Goal: Task Accomplishment & Management: Manage account settings

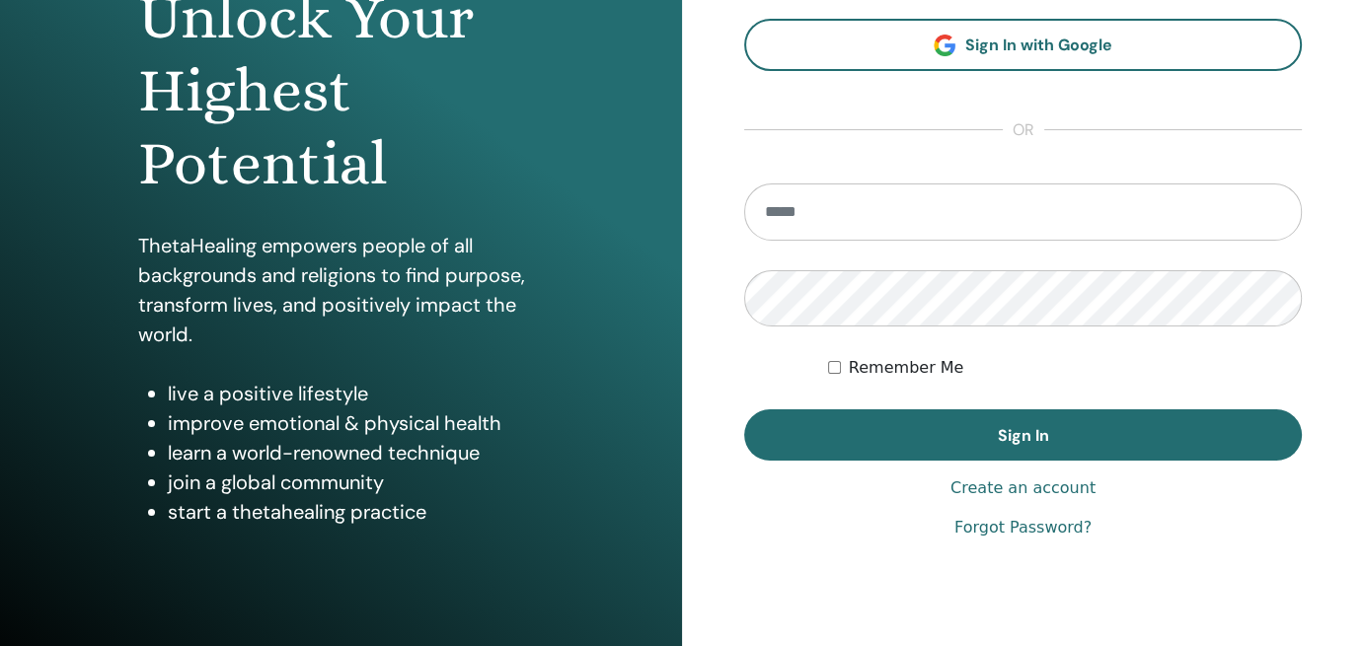
scroll to position [239, 0]
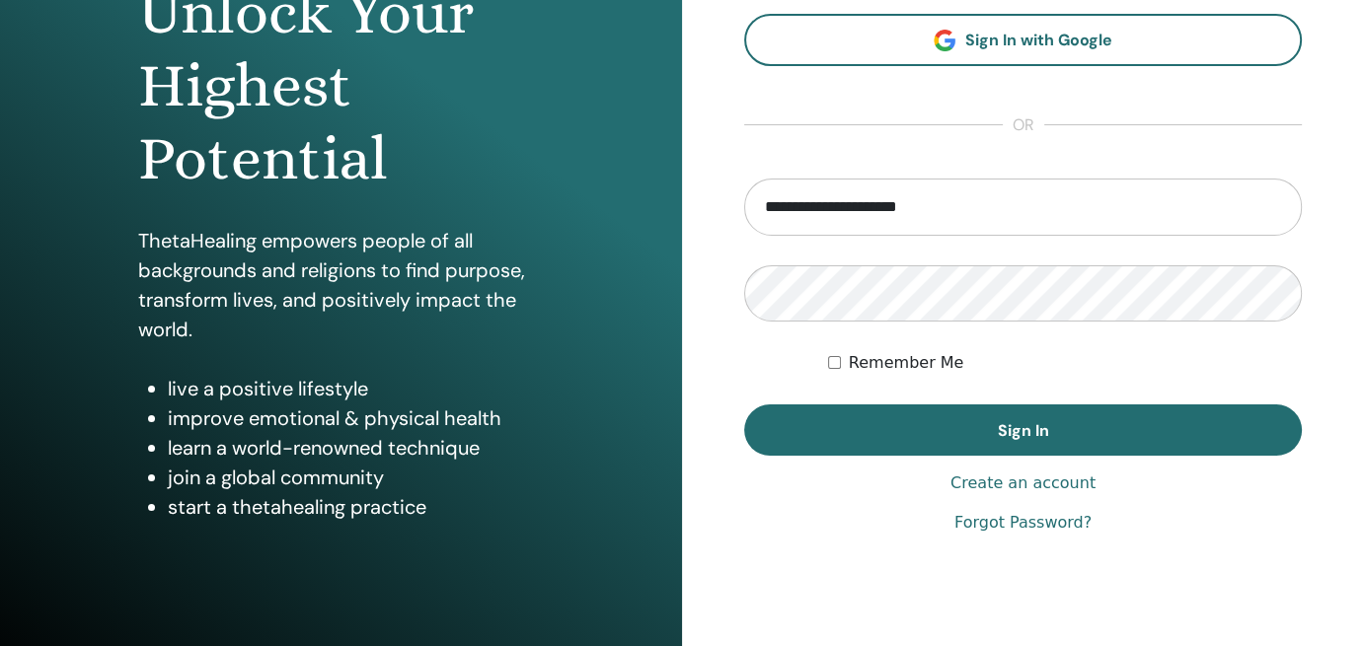
type input "**********"
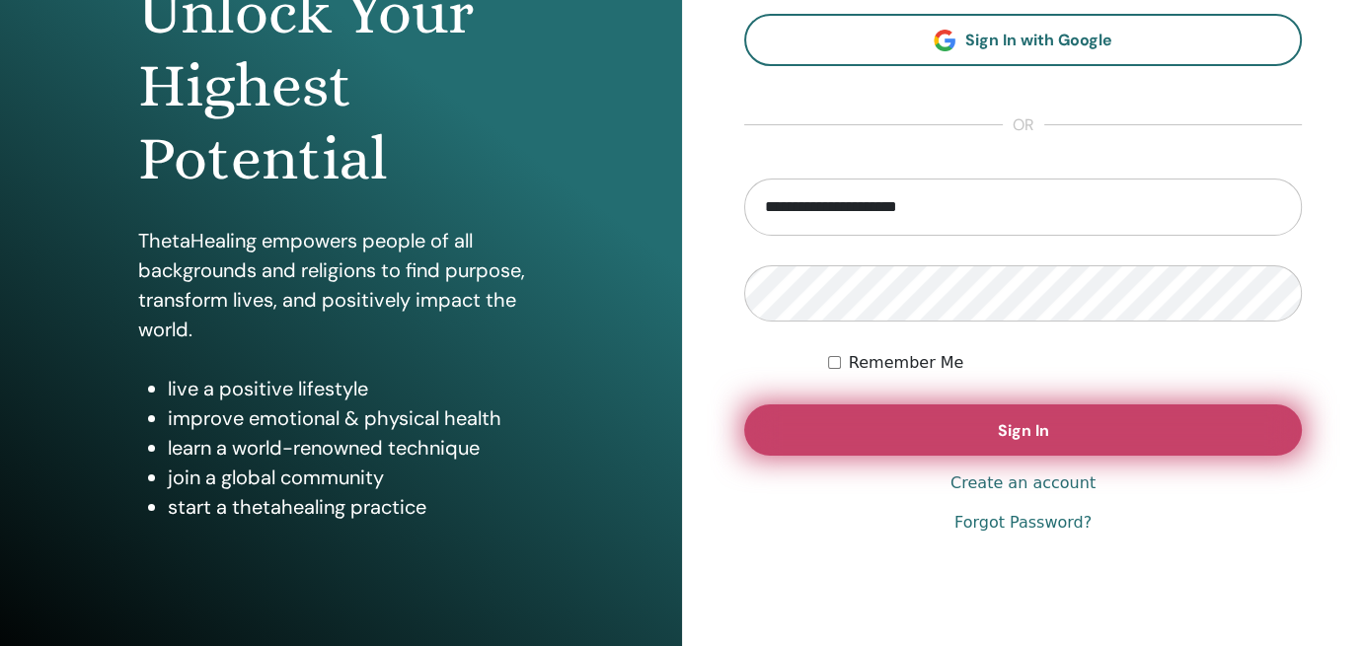
click at [902, 437] on button "Sign In" at bounding box center [1022, 430] width 557 height 51
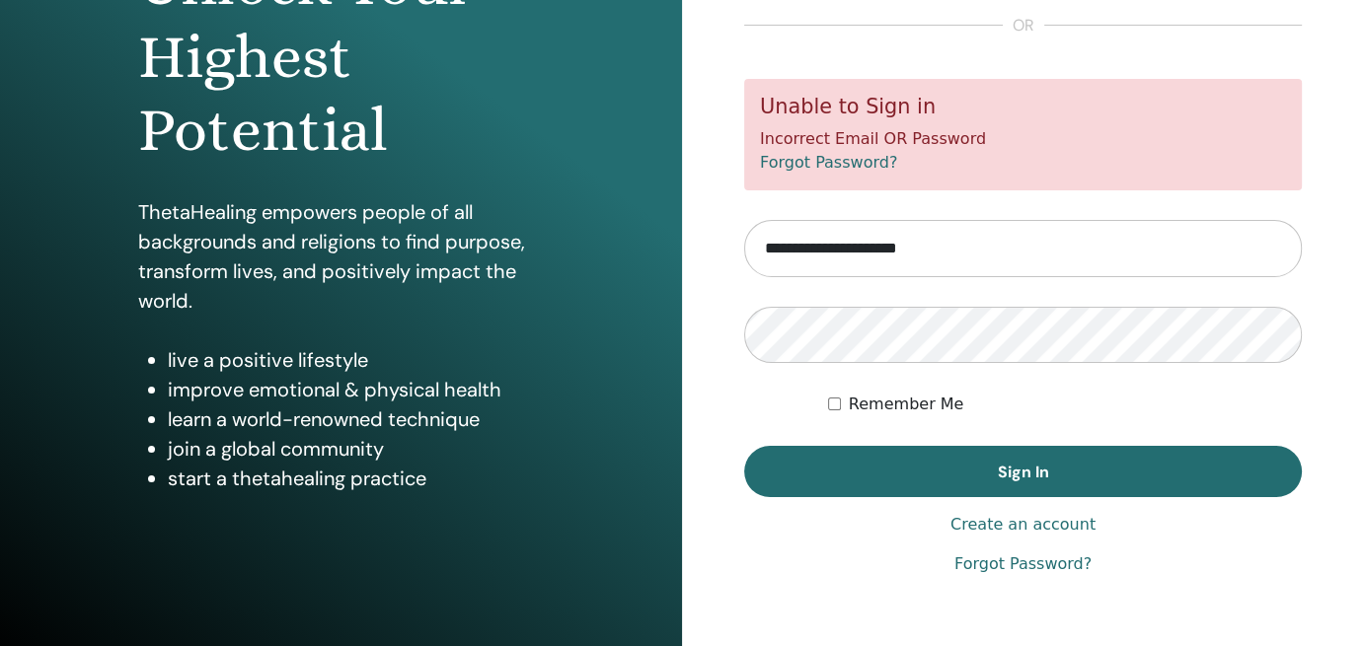
scroll to position [268, 0]
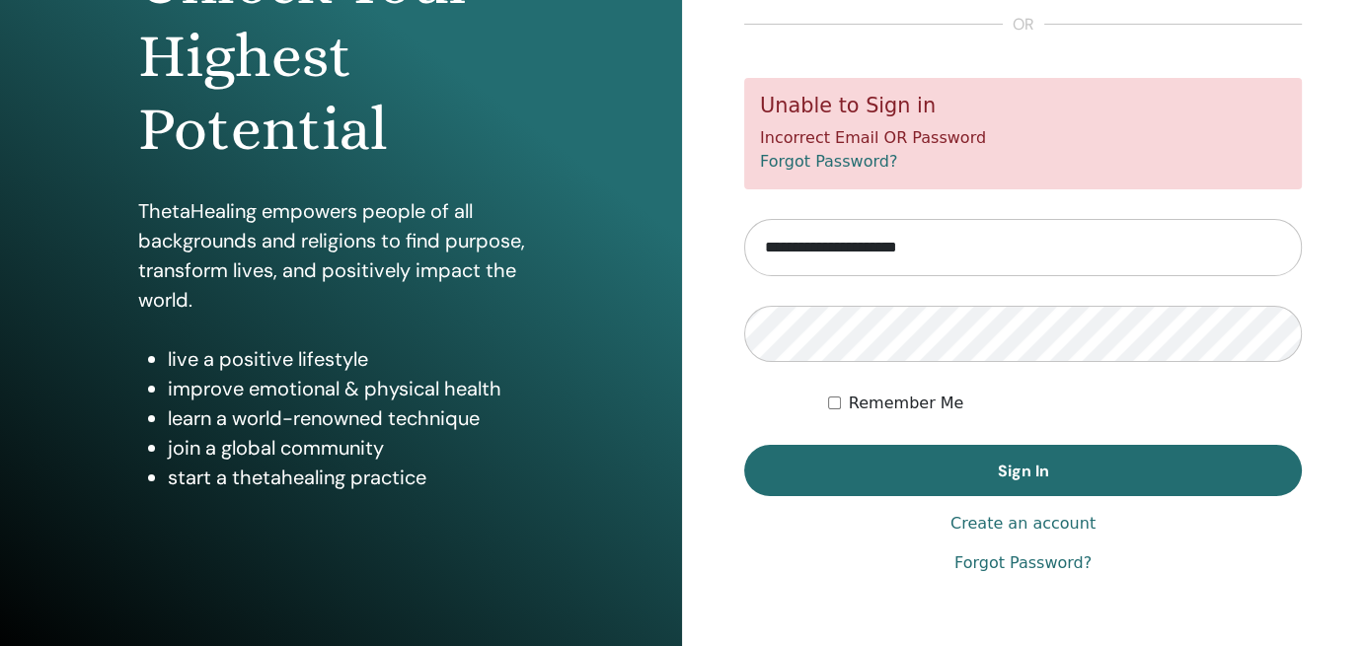
click at [987, 516] on link "Create an account" at bounding box center [1022, 524] width 145 height 24
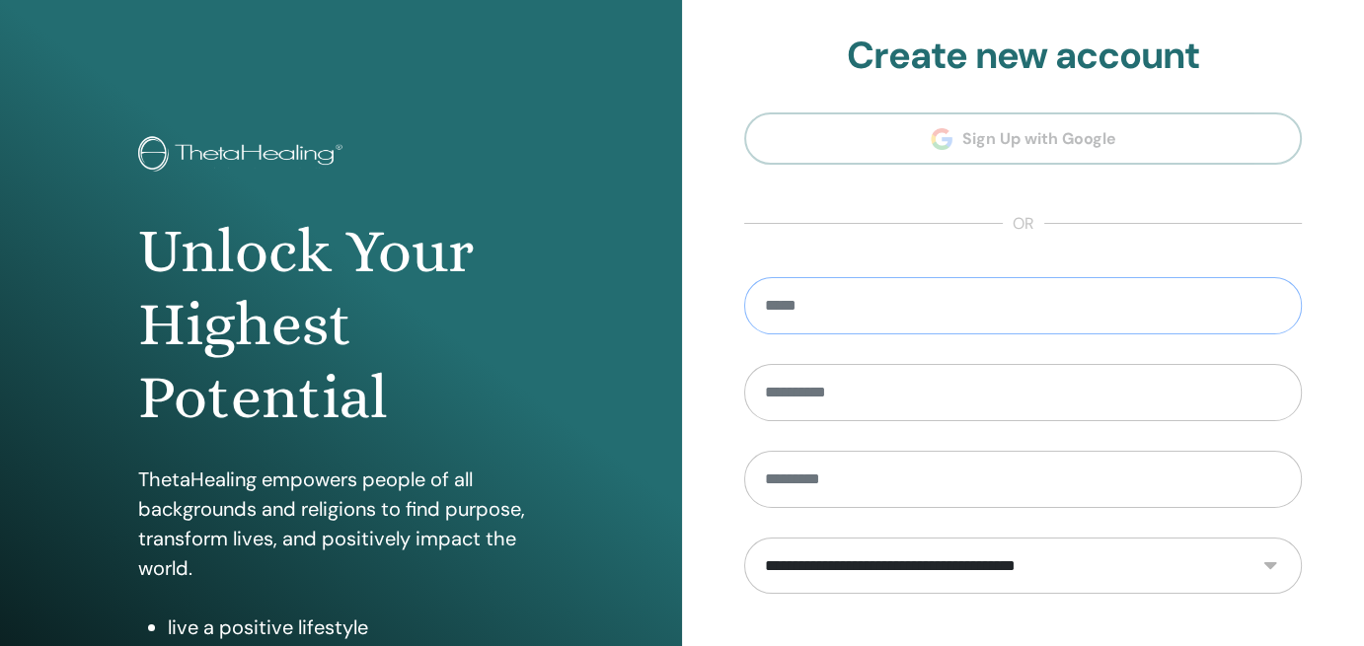
click at [947, 301] on input "email" at bounding box center [1022, 305] width 557 height 57
type input "**********"
type input "*********"
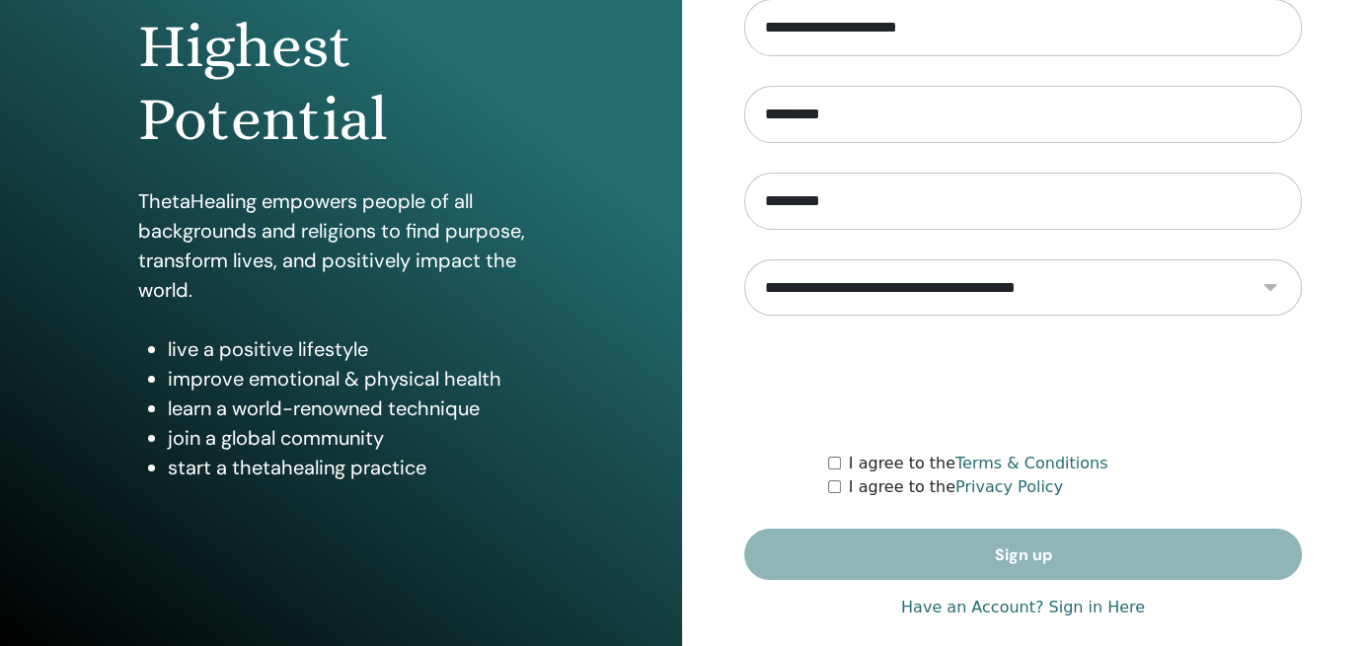
scroll to position [300, 0]
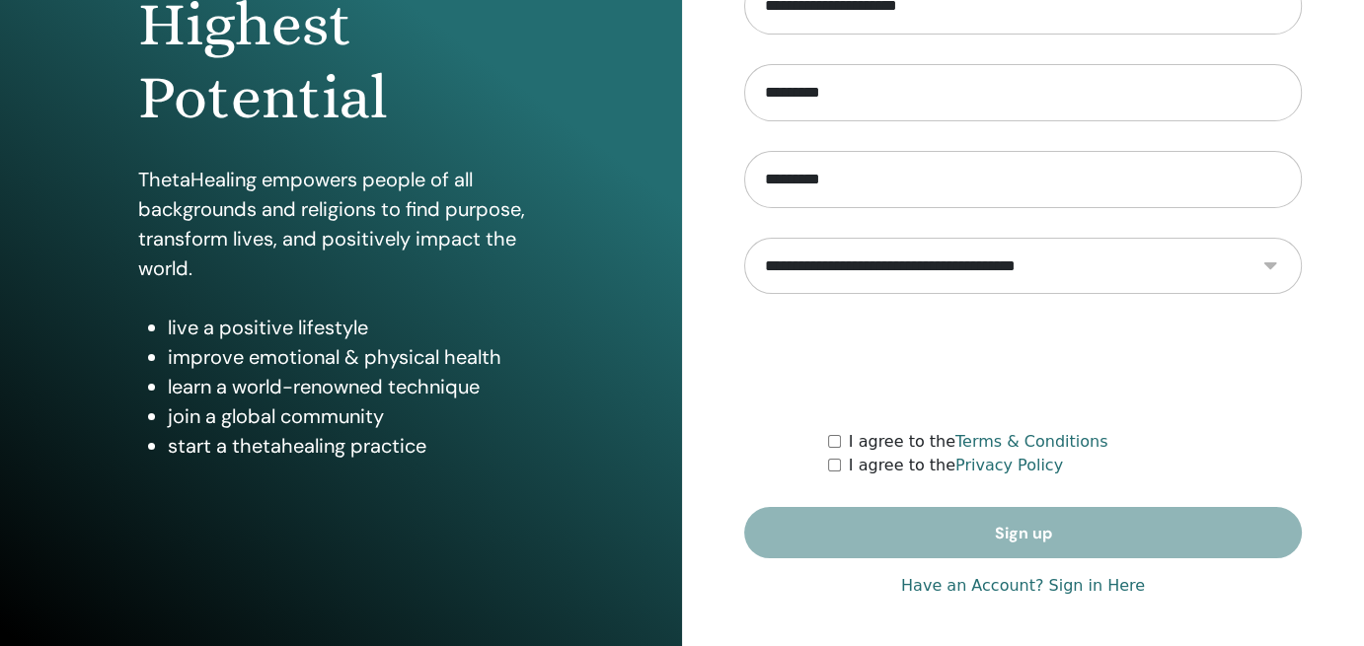
click at [1271, 256] on select "**********" at bounding box center [1022, 266] width 557 height 56
select select "***"
click at [744, 238] on select "**********" at bounding box center [1022, 266] width 557 height 56
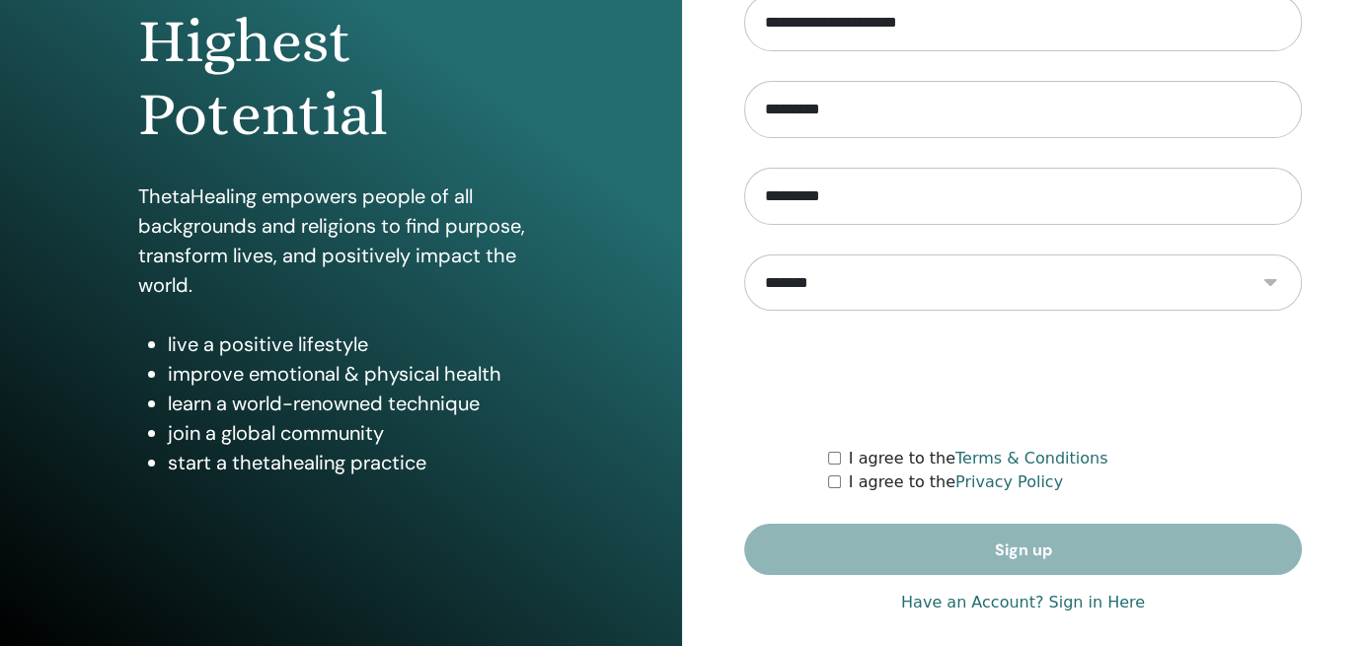
scroll to position [300, 0]
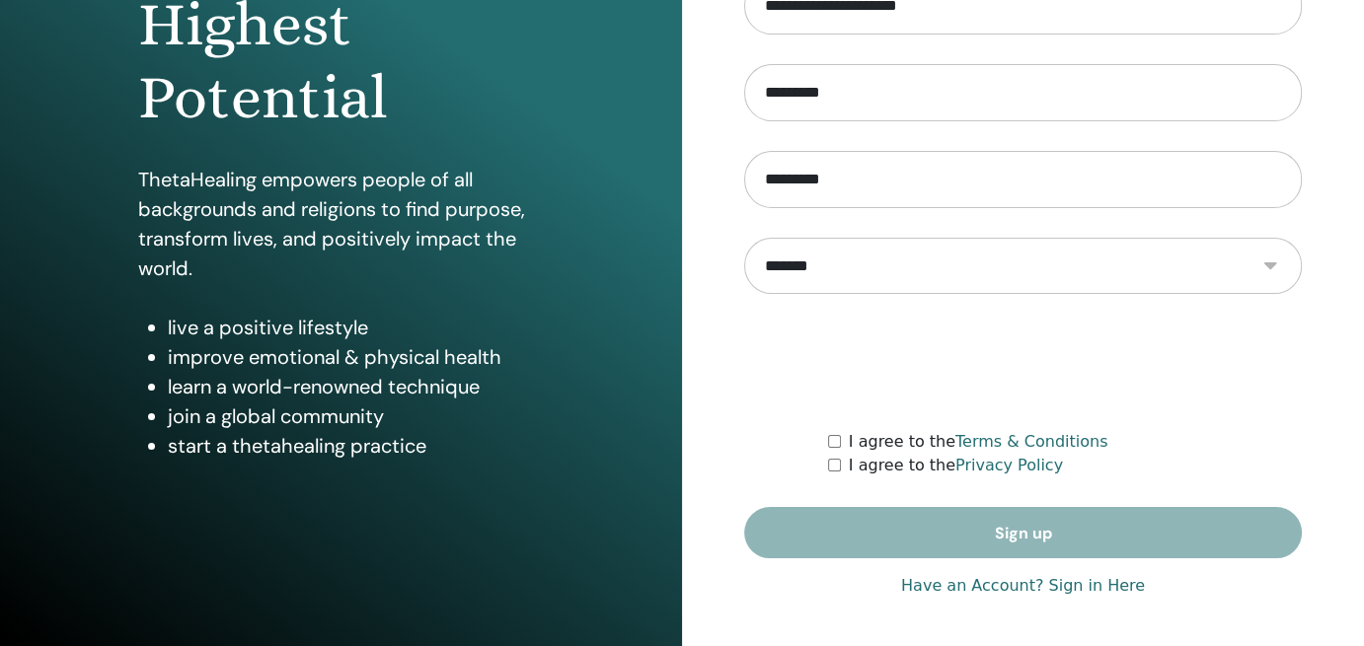
click at [833, 431] on div "I agree to the Terms & Conditions" at bounding box center [1065, 442] width 474 height 24
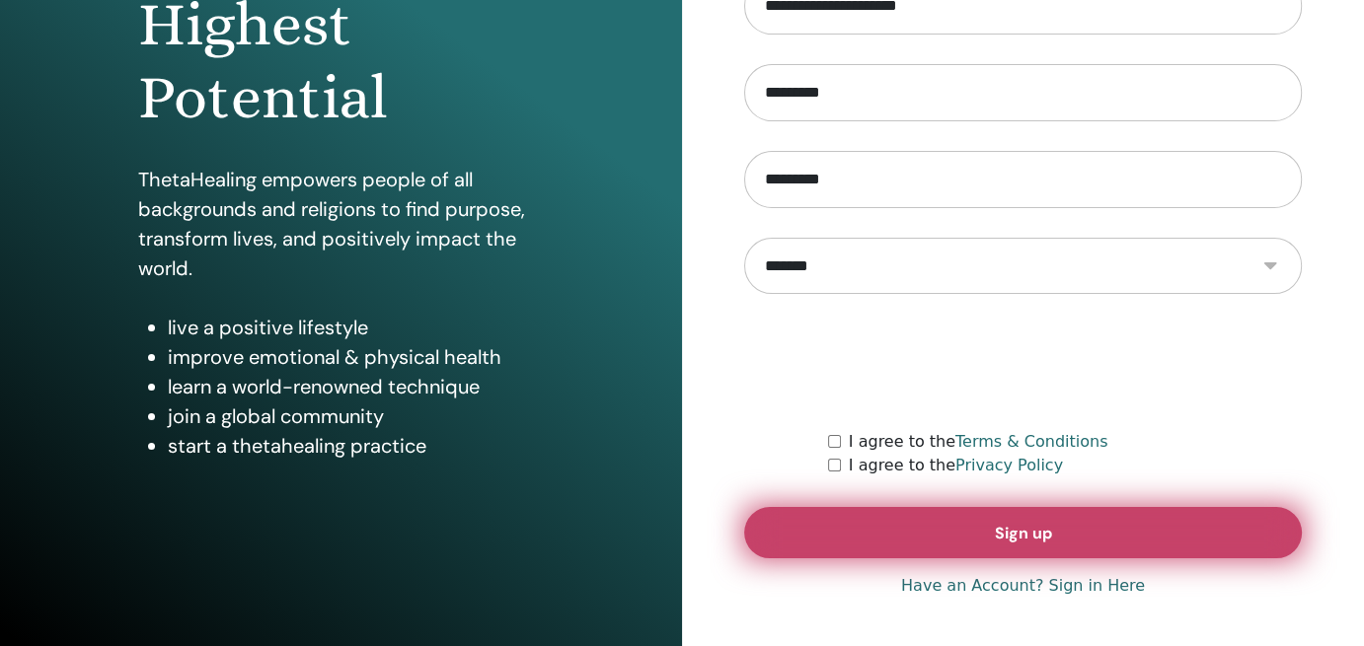
click at [889, 521] on button "Sign up" at bounding box center [1022, 532] width 557 height 51
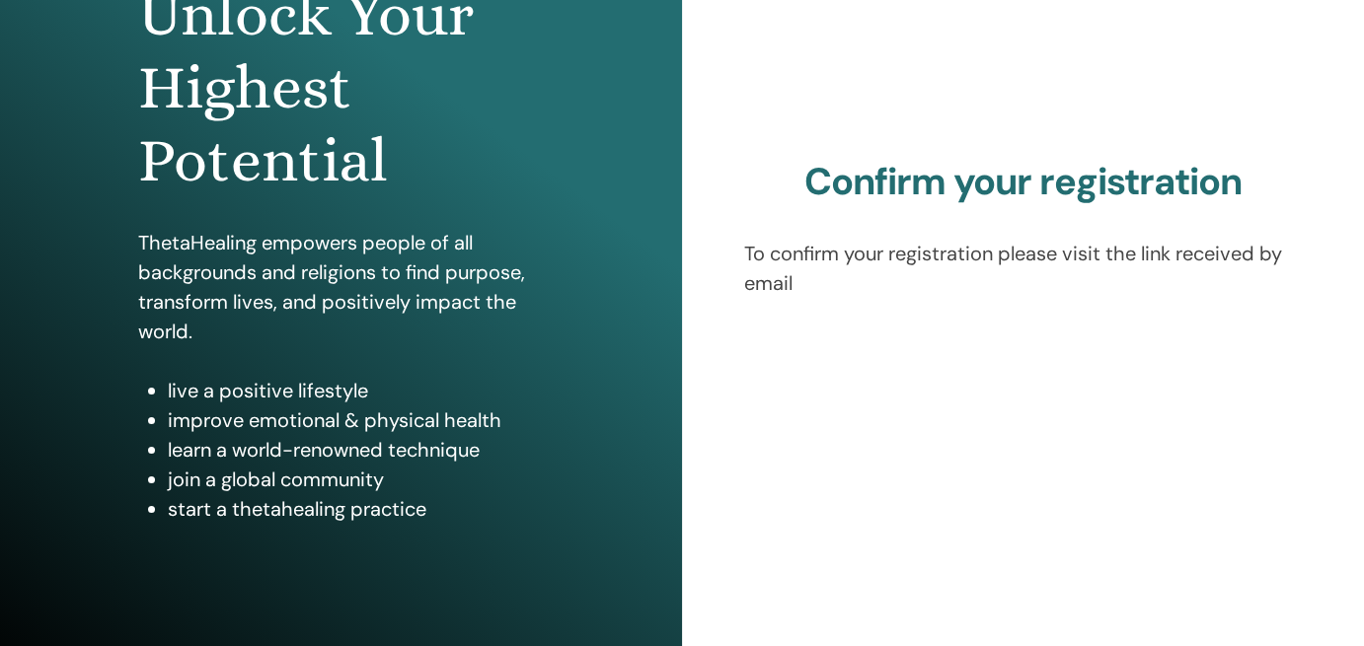
scroll to position [300, 0]
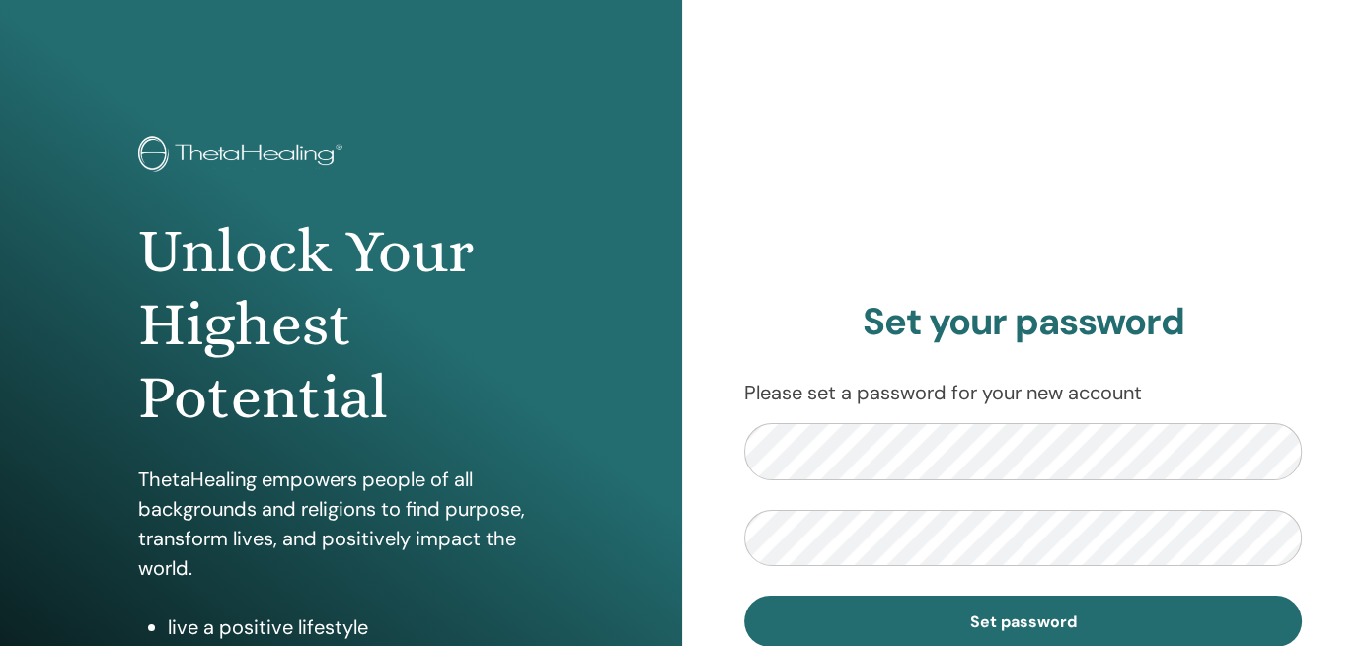
click at [768, 265] on div "Set your password Please set a password for your new account Set password" at bounding box center [1023, 473] width 682 height 947
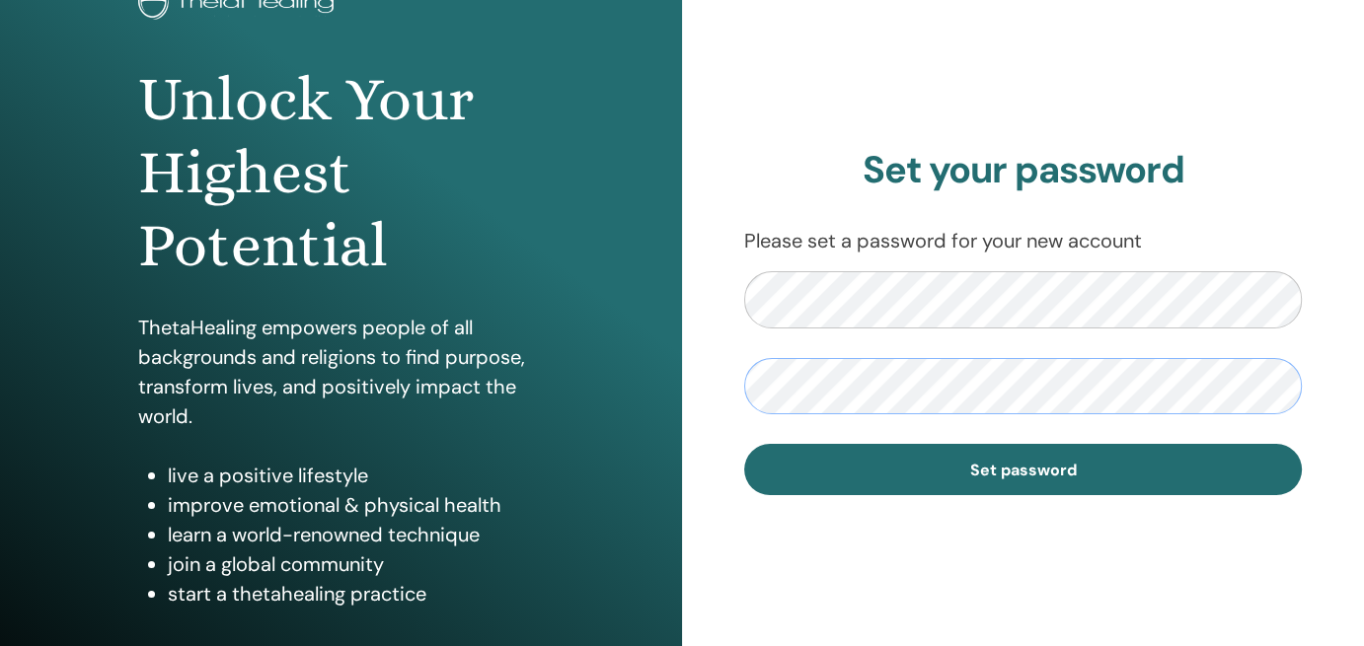
scroll to position [155, 0]
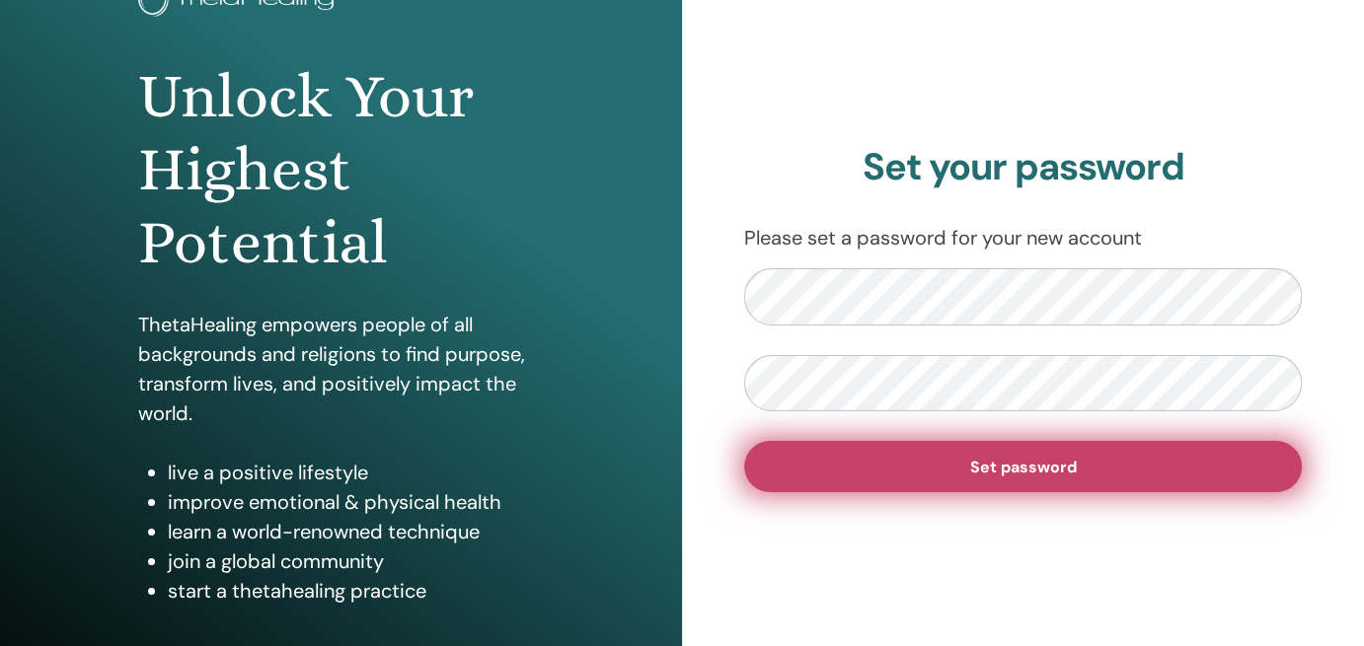
click at [878, 469] on button "Set password" at bounding box center [1022, 466] width 557 height 51
click at [921, 477] on button "Set password" at bounding box center [1022, 466] width 557 height 51
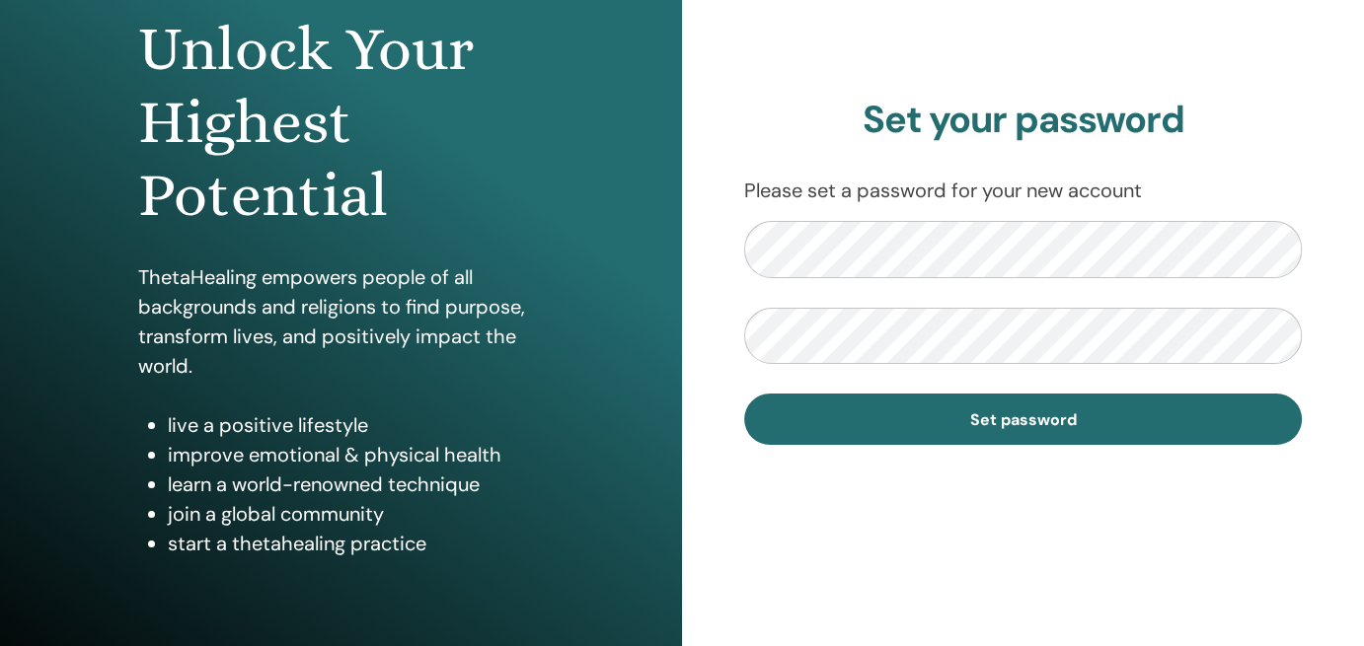
scroll to position [197, 0]
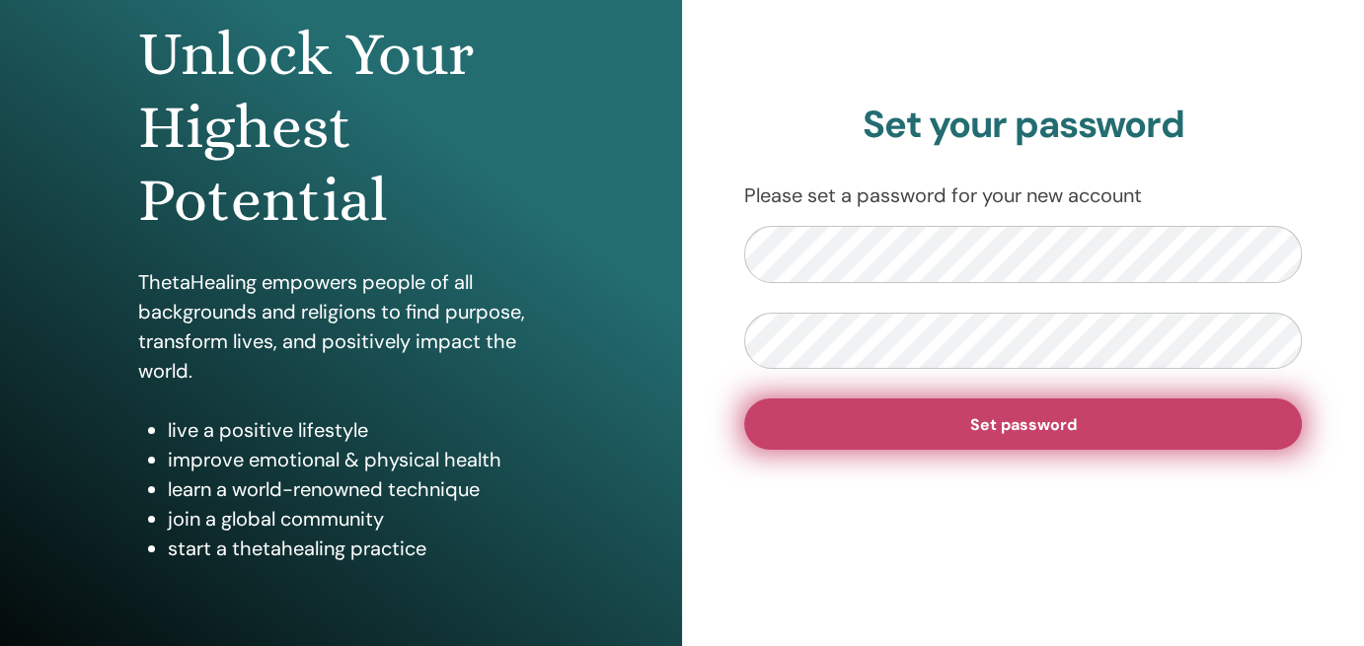
click at [940, 427] on button "Set password" at bounding box center [1022, 424] width 557 height 51
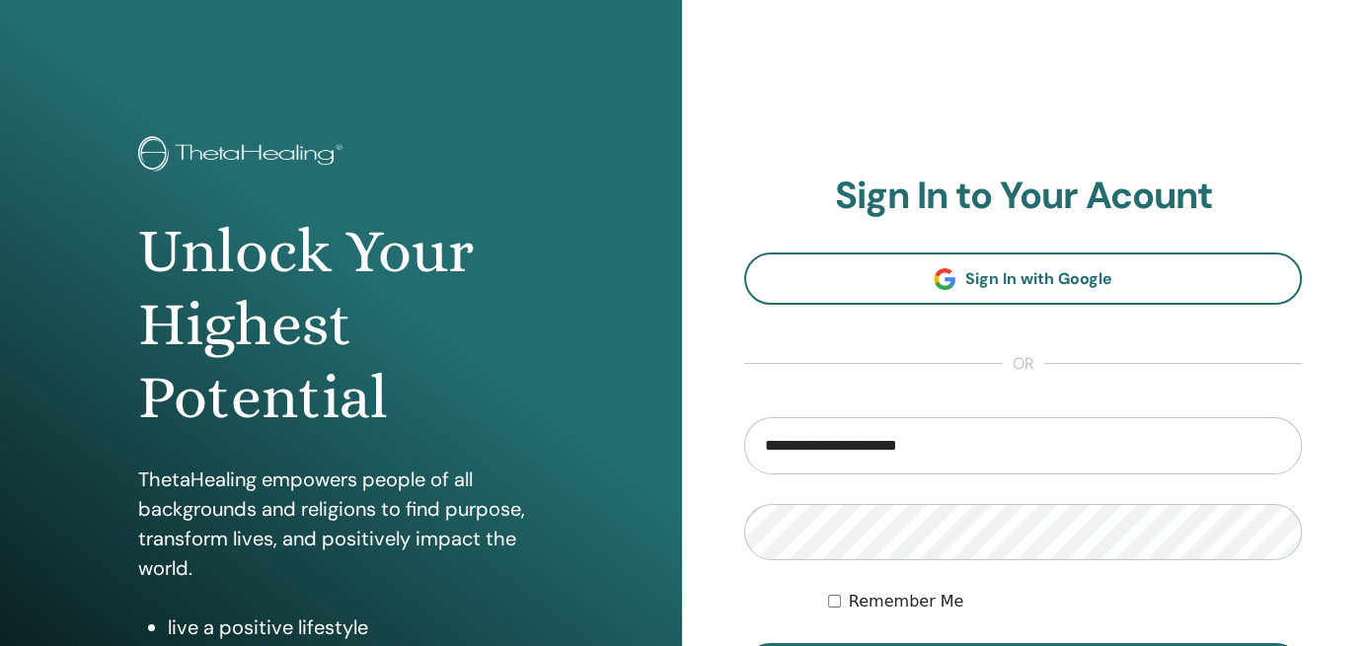
type input "**********"
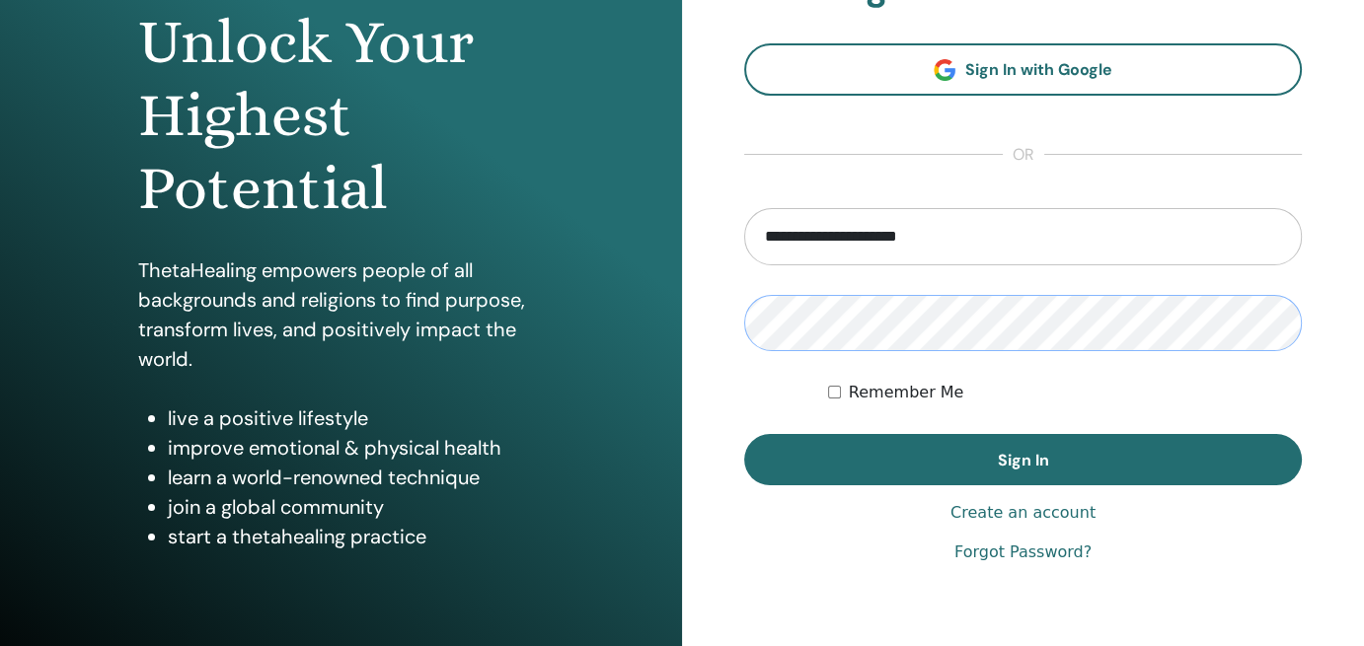
scroll to position [210, 0]
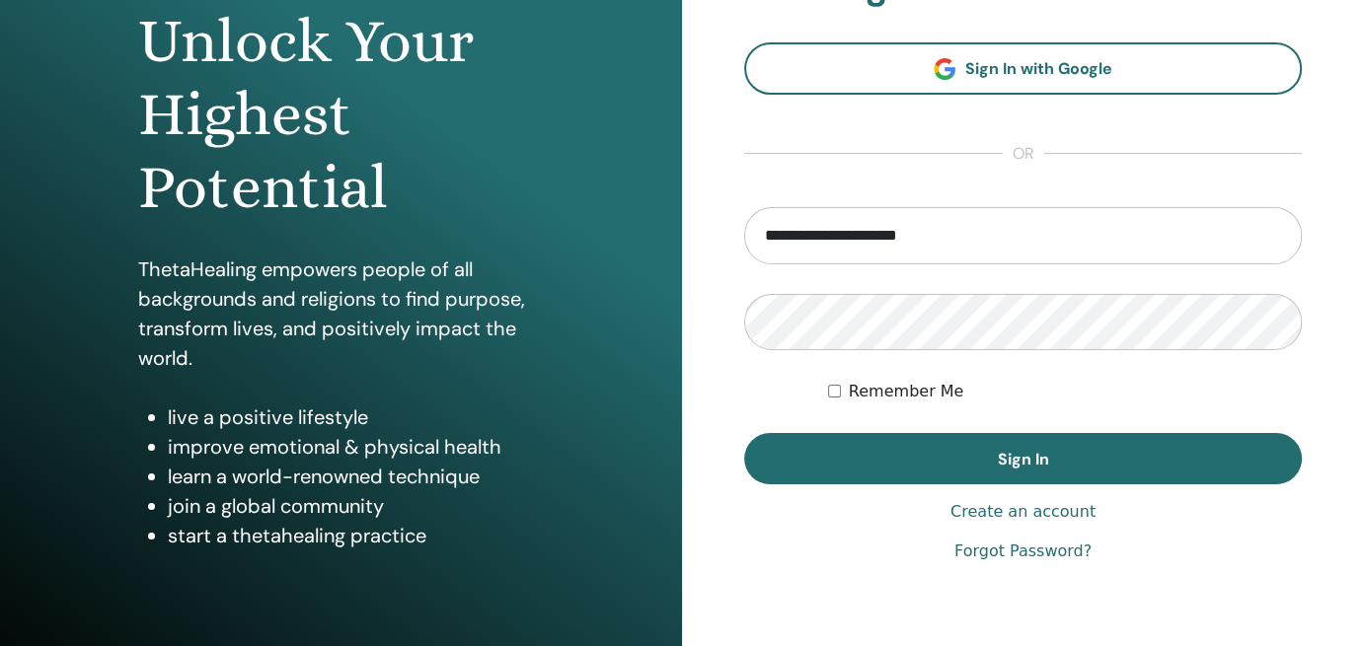
click at [832, 380] on div "Remember Me" at bounding box center [1065, 392] width 474 height 24
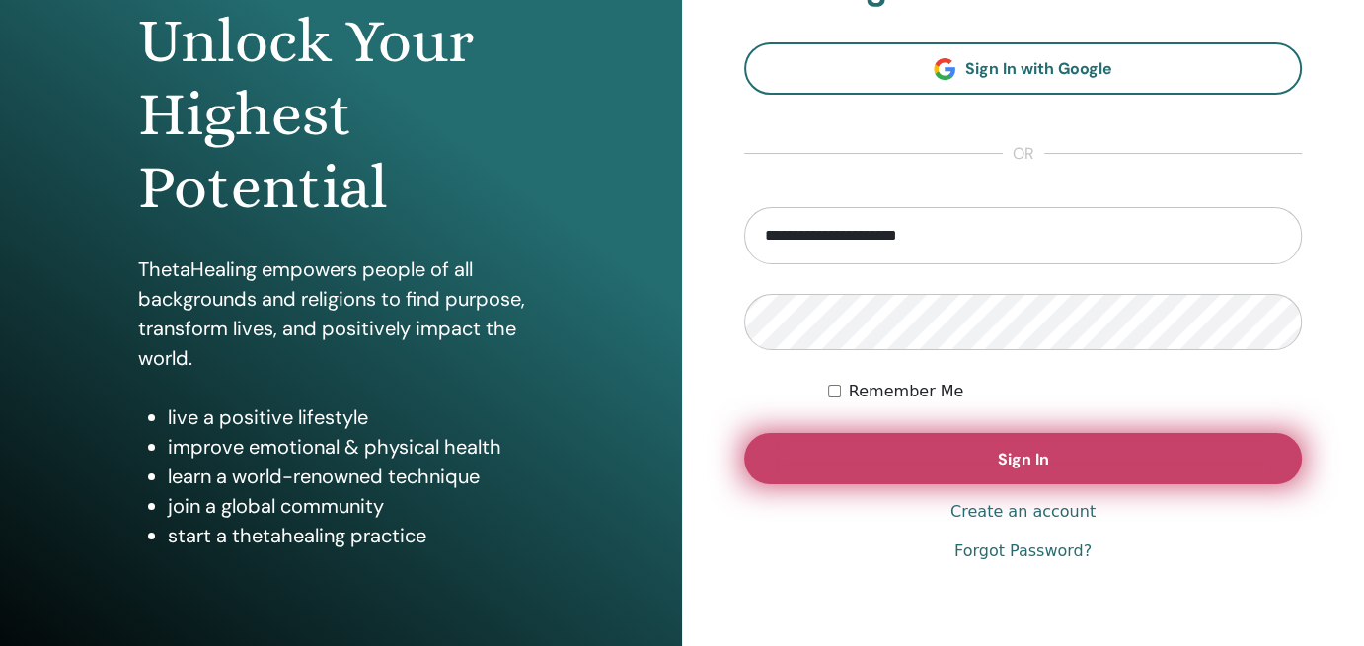
click at [842, 444] on button "Sign In" at bounding box center [1022, 458] width 557 height 51
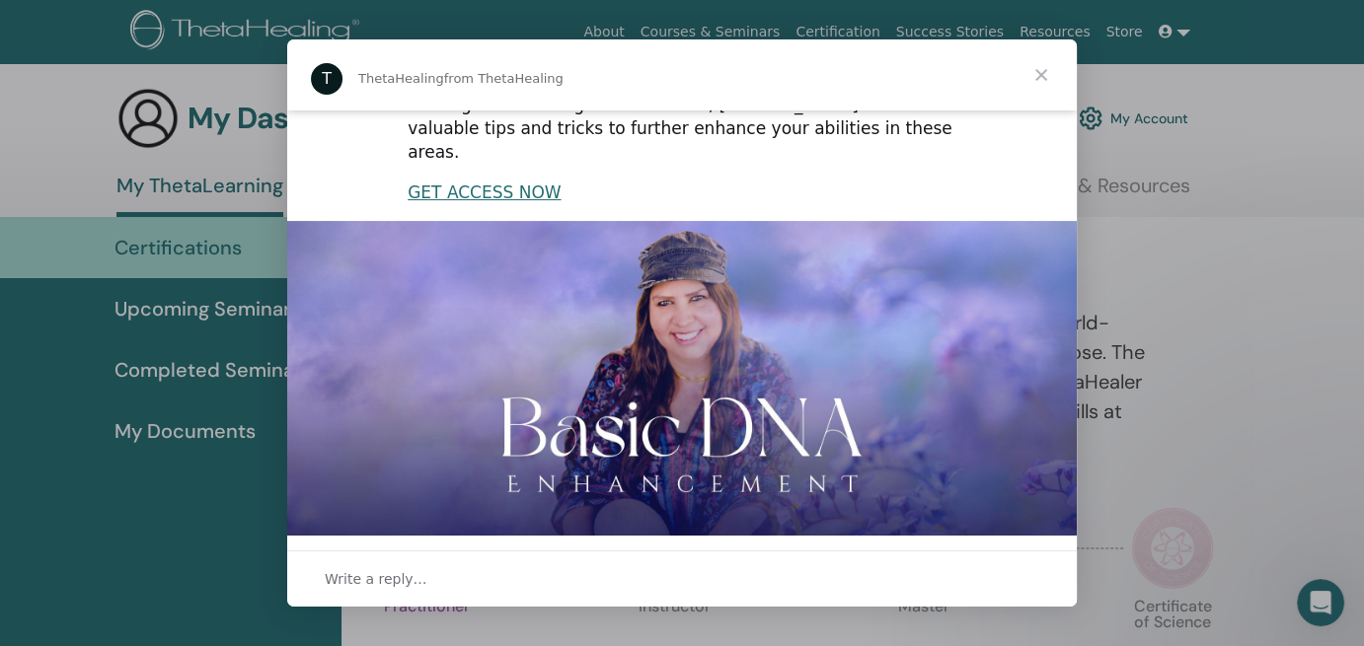
scroll to position [523, 0]
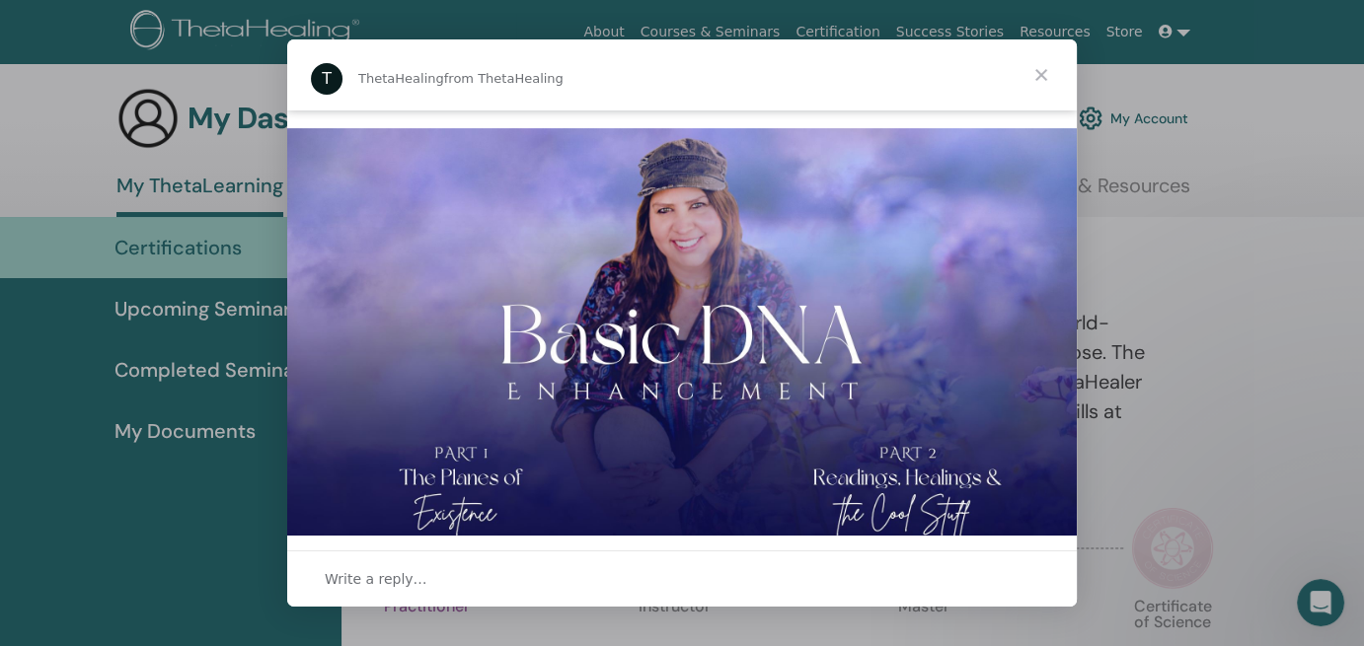
click at [1038, 68] on span "Close" at bounding box center [1040, 74] width 71 height 71
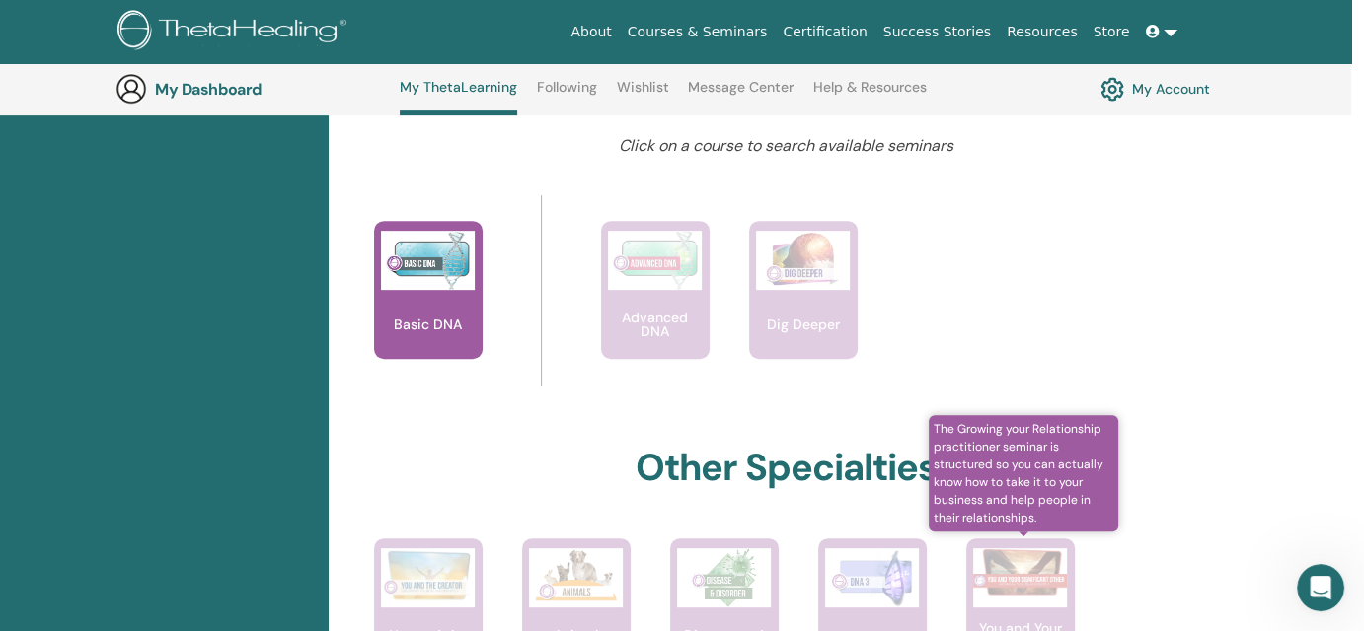
scroll to position [783, 13]
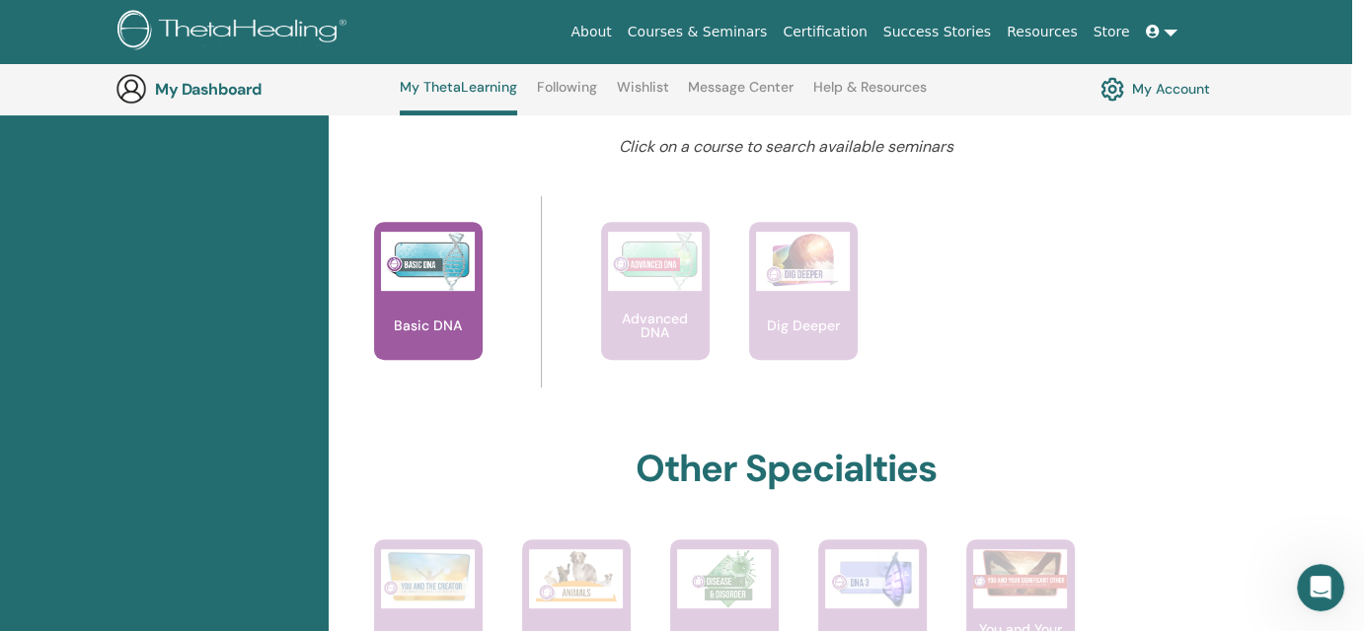
click at [1138, 103] on link "My Account" at bounding box center [1155, 89] width 110 height 34
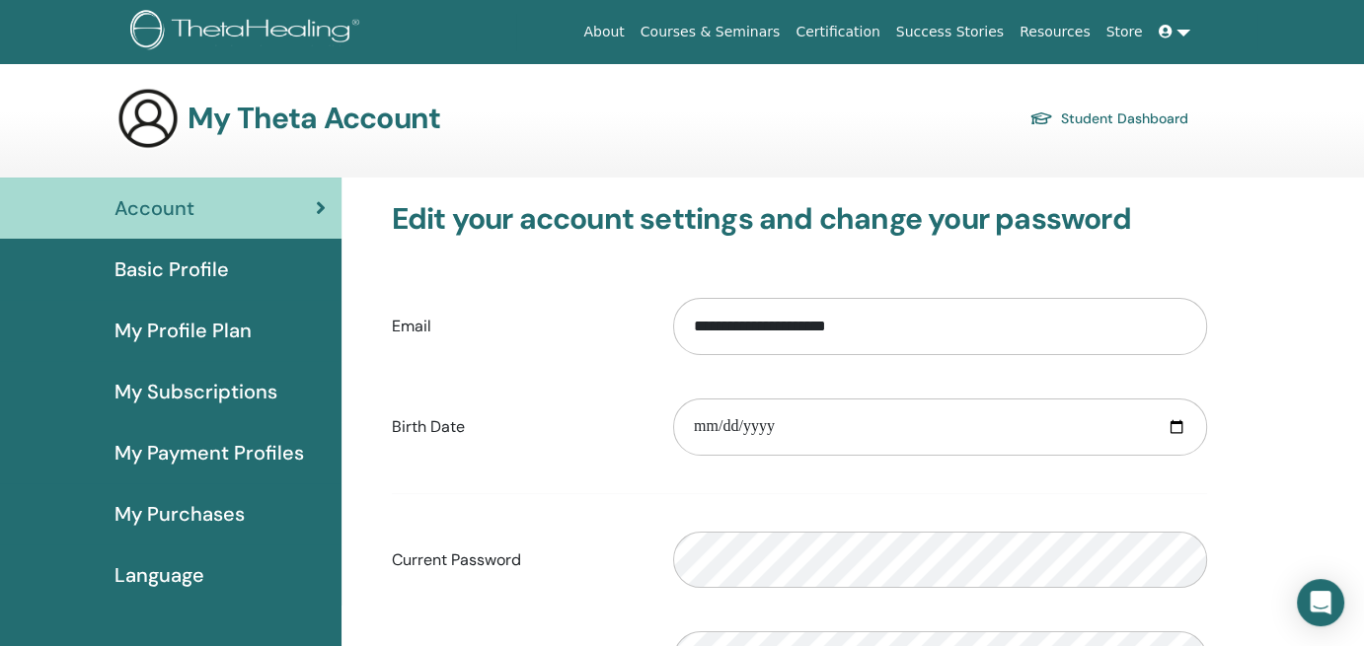
click at [231, 317] on span "My Profile Plan" at bounding box center [182, 331] width 137 height 30
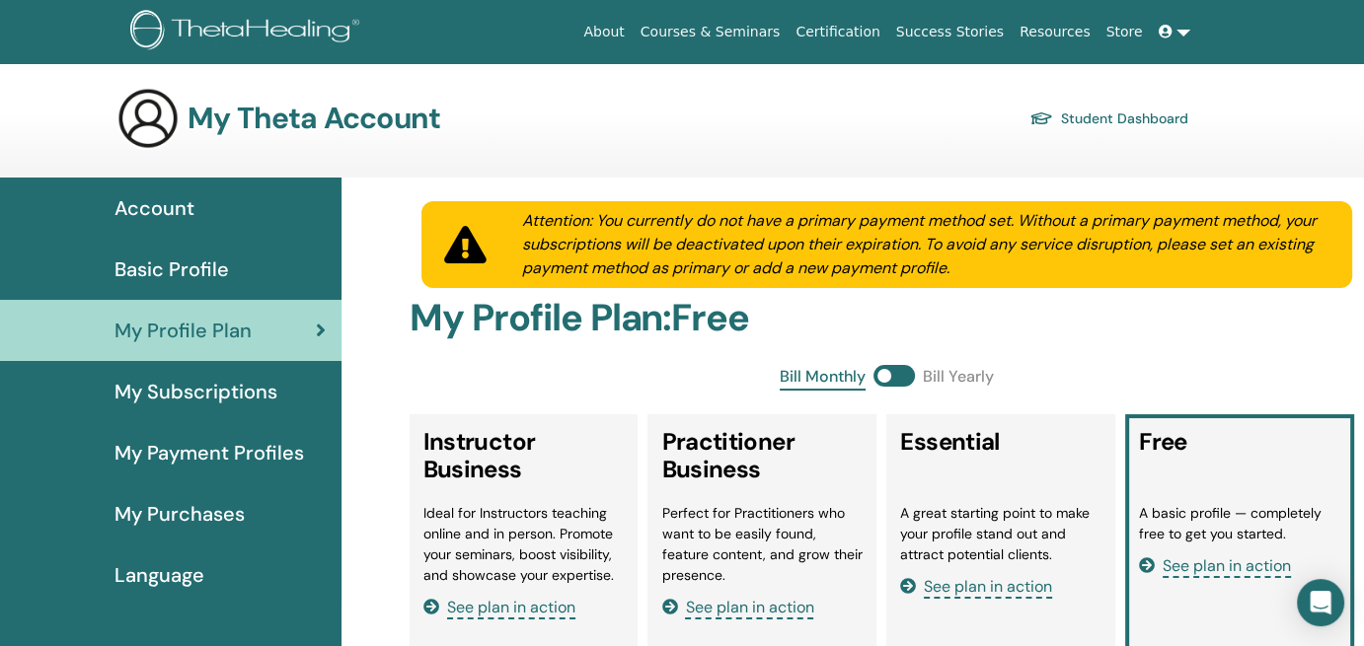
click at [206, 252] on link "Basic Profile" at bounding box center [170, 269] width 341 height 61
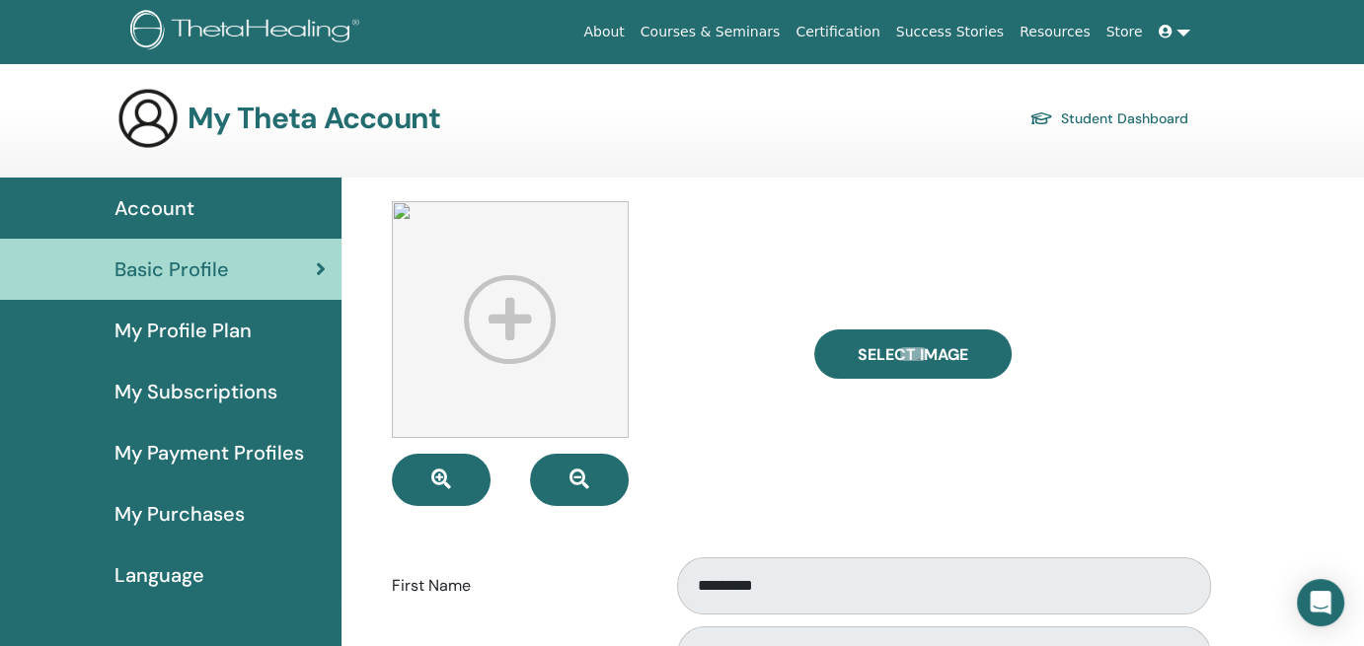
click at [183, 203] on span "Account" at bounding box center [154, 208] width 80 height 30
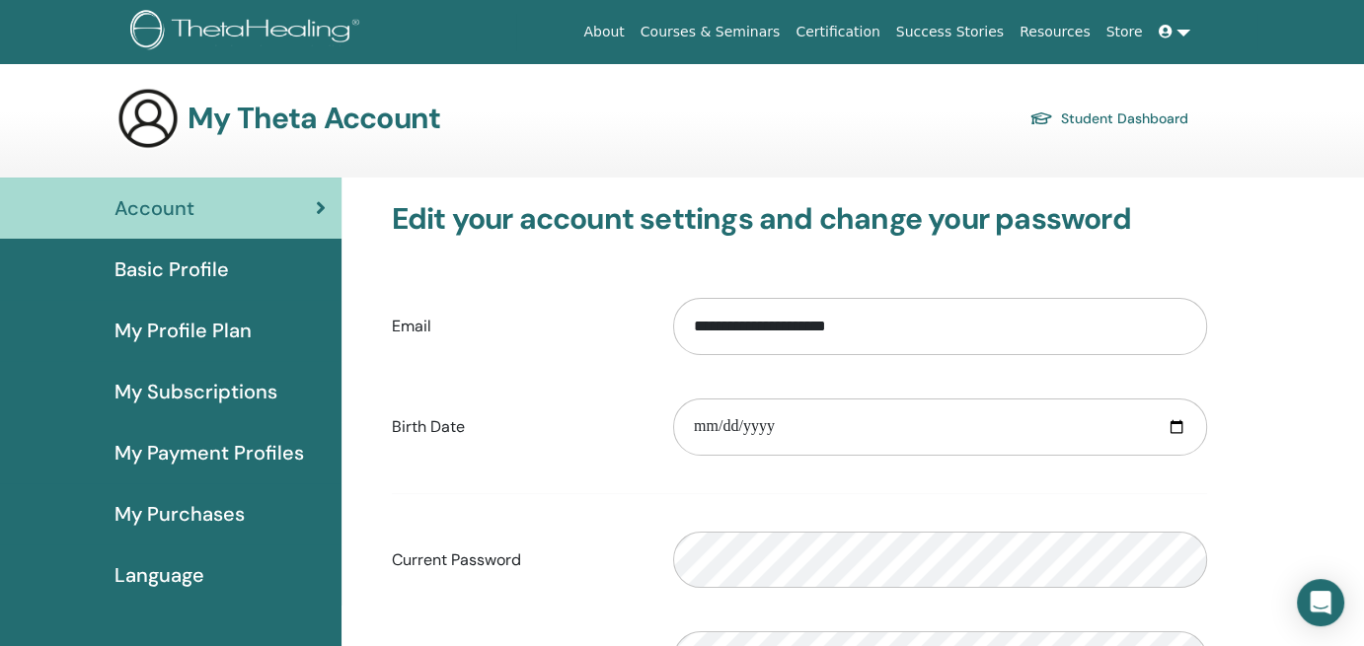
click at [183, 271] on span "Basic Profile" at bounding box center [171, 270] width 114 height 30
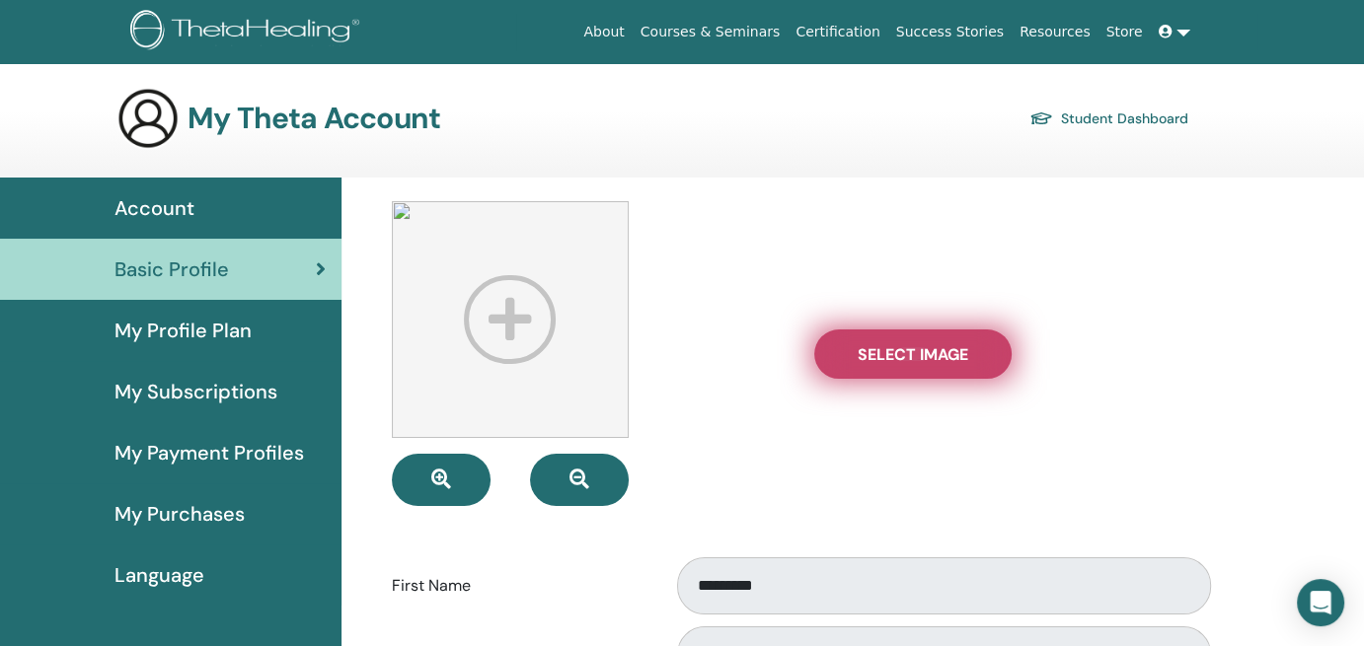
click at [884, 361] on span "Select Image" at bounding box center [912, 354] width 111 height 21
click at [900, 361] on input "Select Image" at bounding box center [913, 354] width 26 height 14
click at [870, 344] on span "Select Image" at bounding box center [912, 354] width 111 height 21
click at [900, 347] on input "Select Image" at bounding box center [913, 354] width 26 height 14
type input "**********"
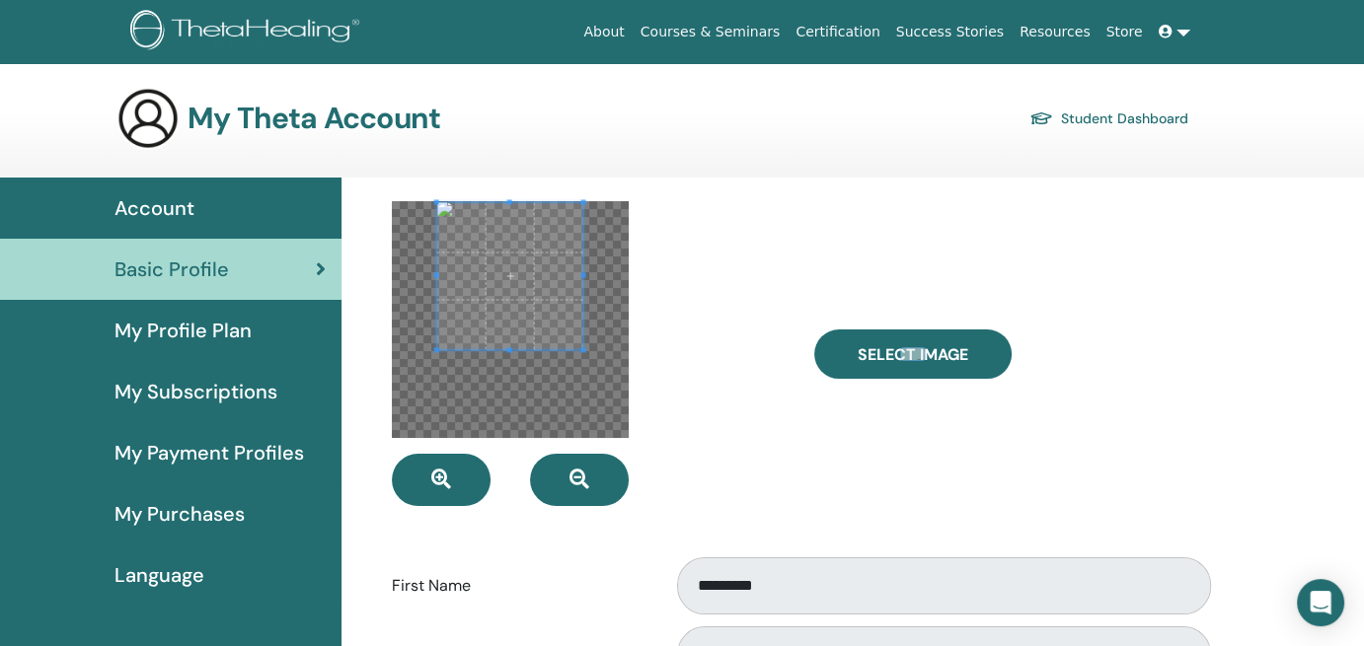
click at [553, 288] on span at bounding box center [509, 275] width 147 height 147
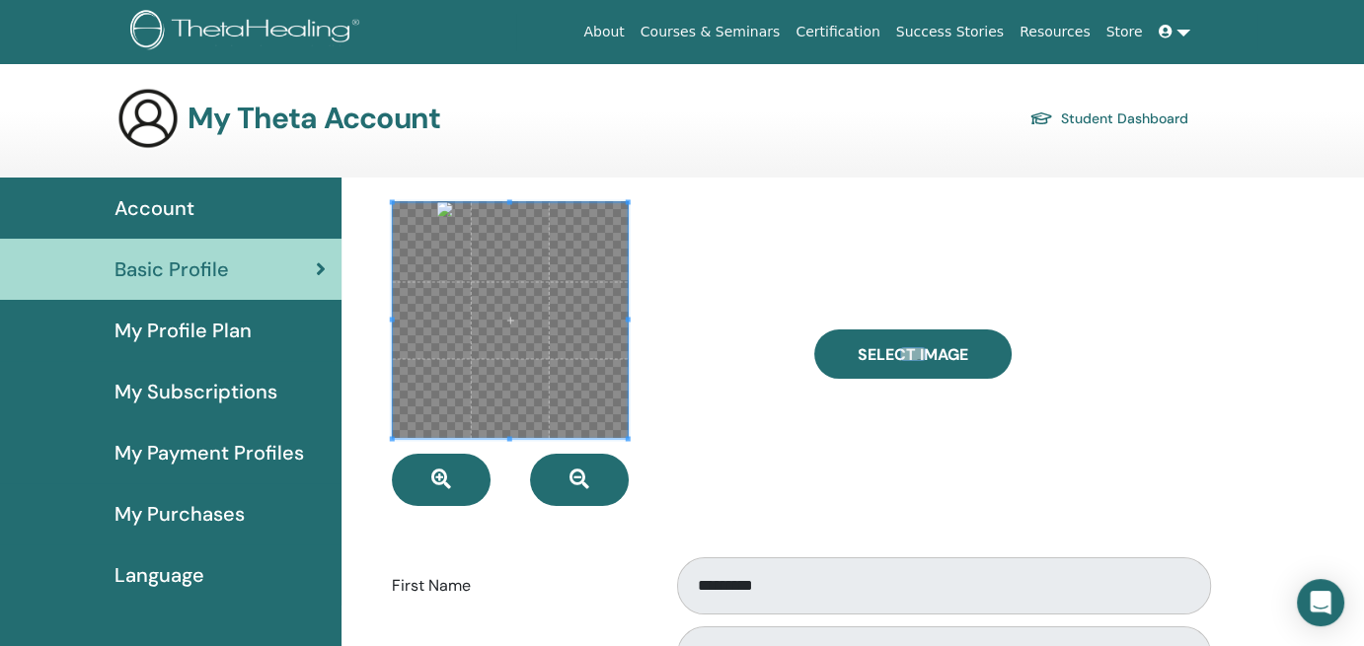
click at [529, 443] on div at bounding box center [588, 353] width 422 height 305
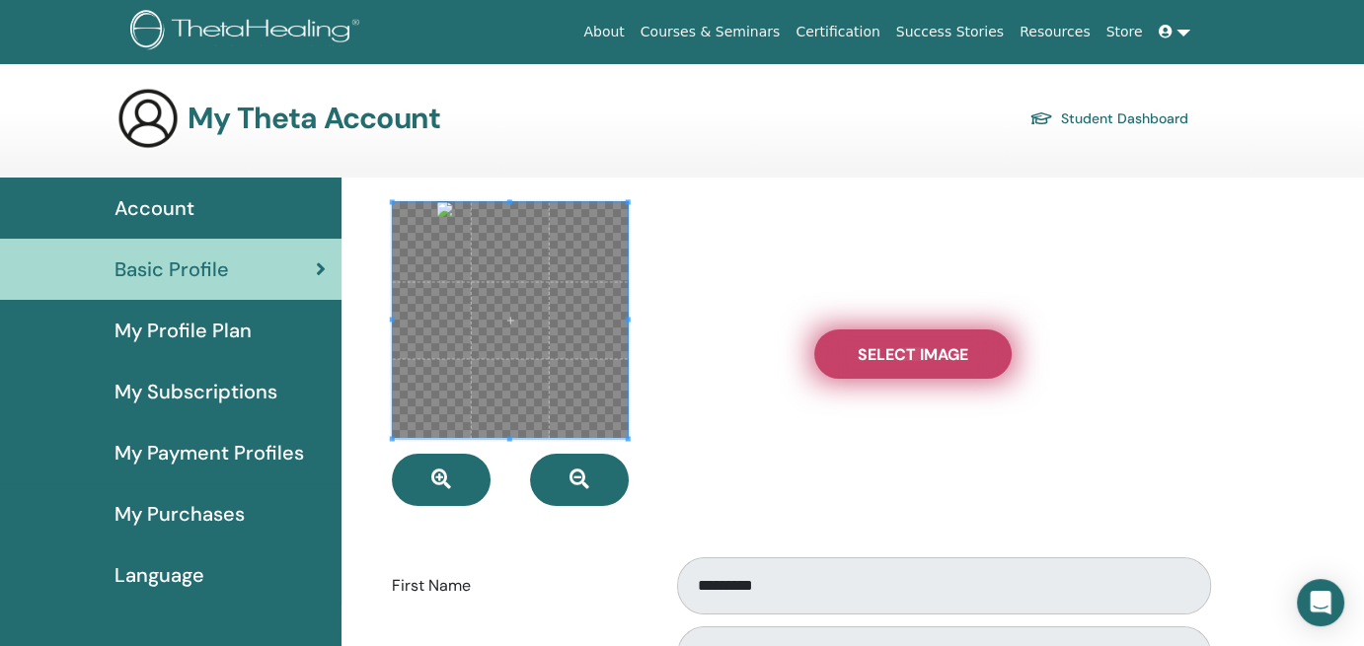
click at [852, 358] on label "Select Image" at bounding box center [912, 354] width 197 height 49
click at [900, 358] on input "Select Image" at bounding box center [913, 354] width 26 height 14
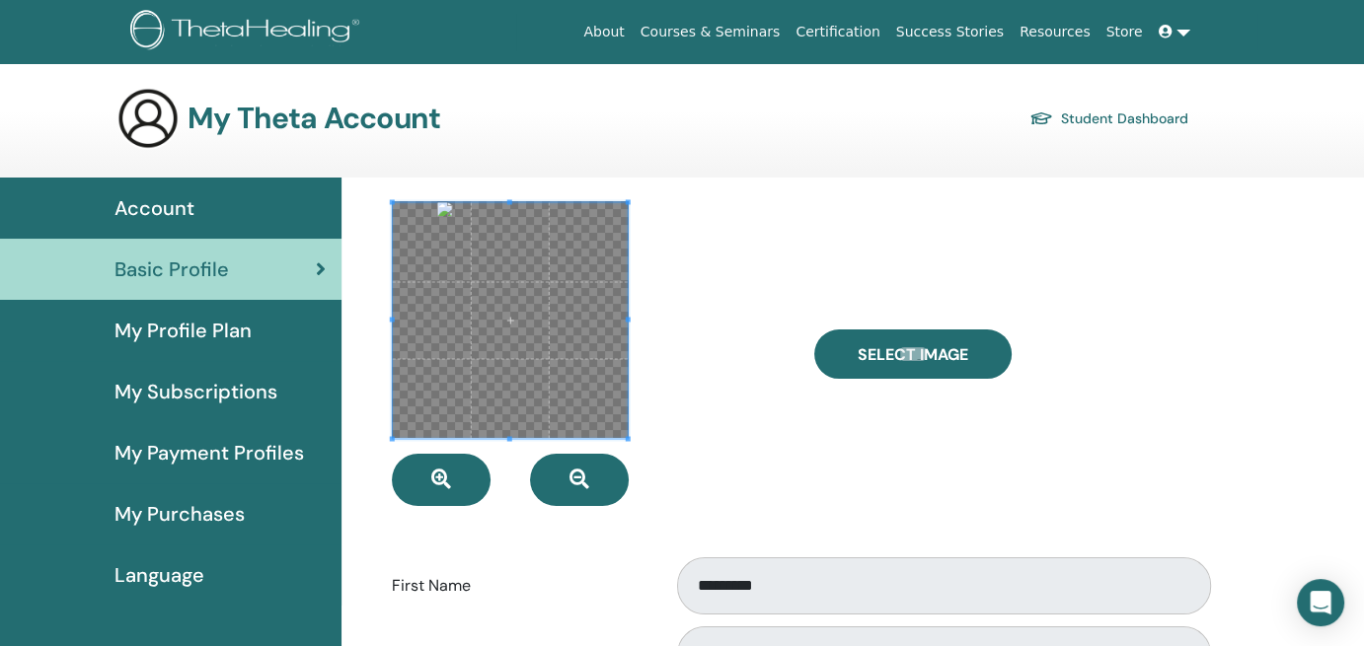
click at [836, 248] on div "Select Image" at bounding box center [1010, 353] width 422 height 305
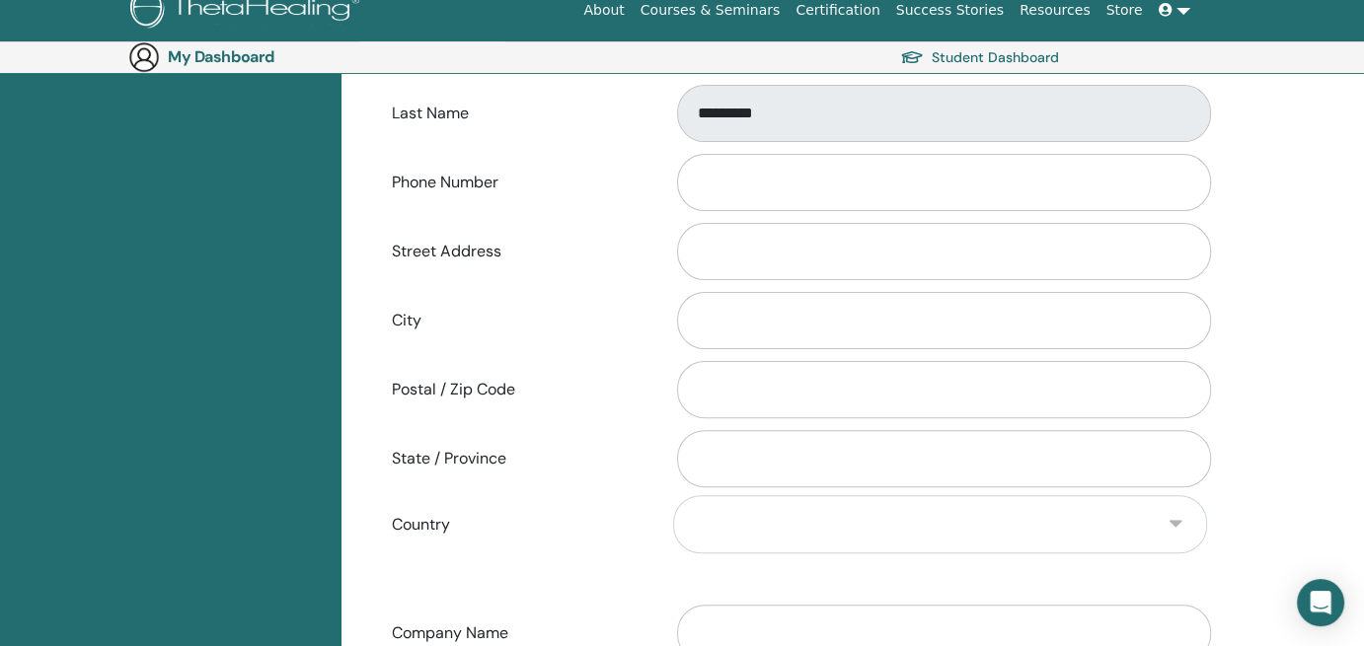
scroll to position [573, 0]
click at [807, 435] on input "State / Province" at bounding box center [944, 458] width 534 height 57
type input "**********"
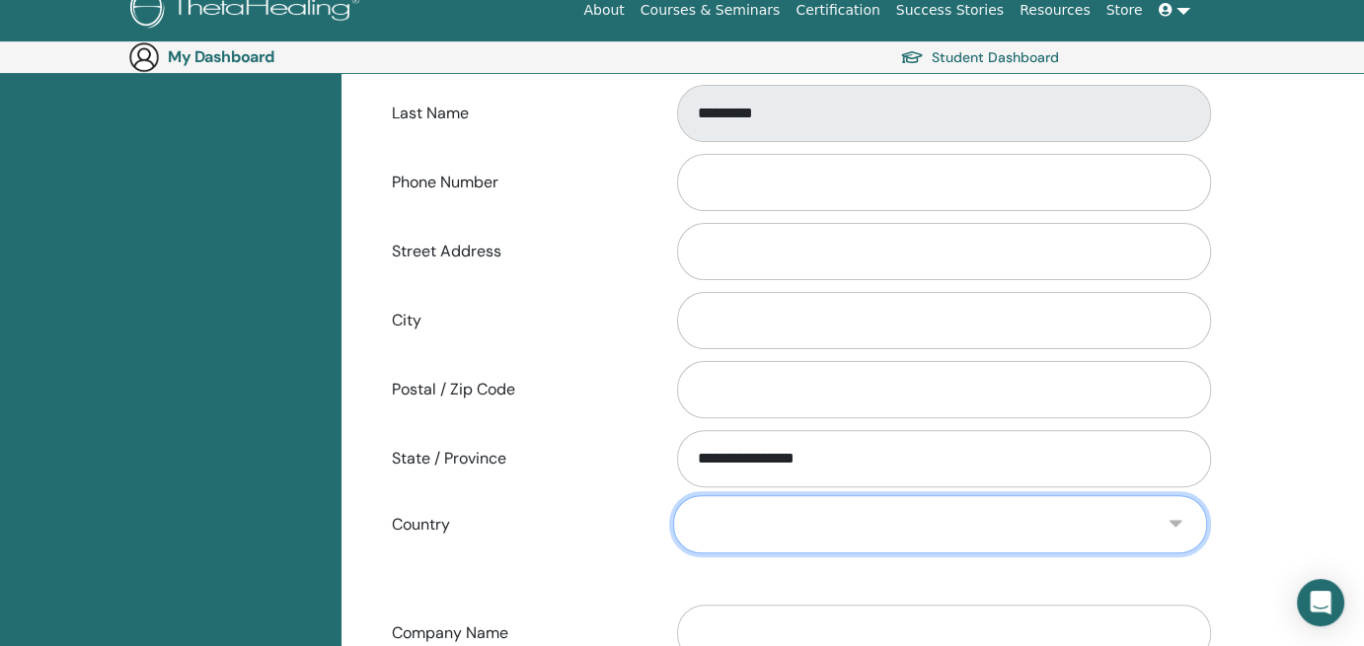
click at [743, 543] on select "**********" at bounding box center [940, 524] width 534 height 58
select select "*"
click at [673, 495] on select "**********" at bounding box center [940, 524] width 534 height 58
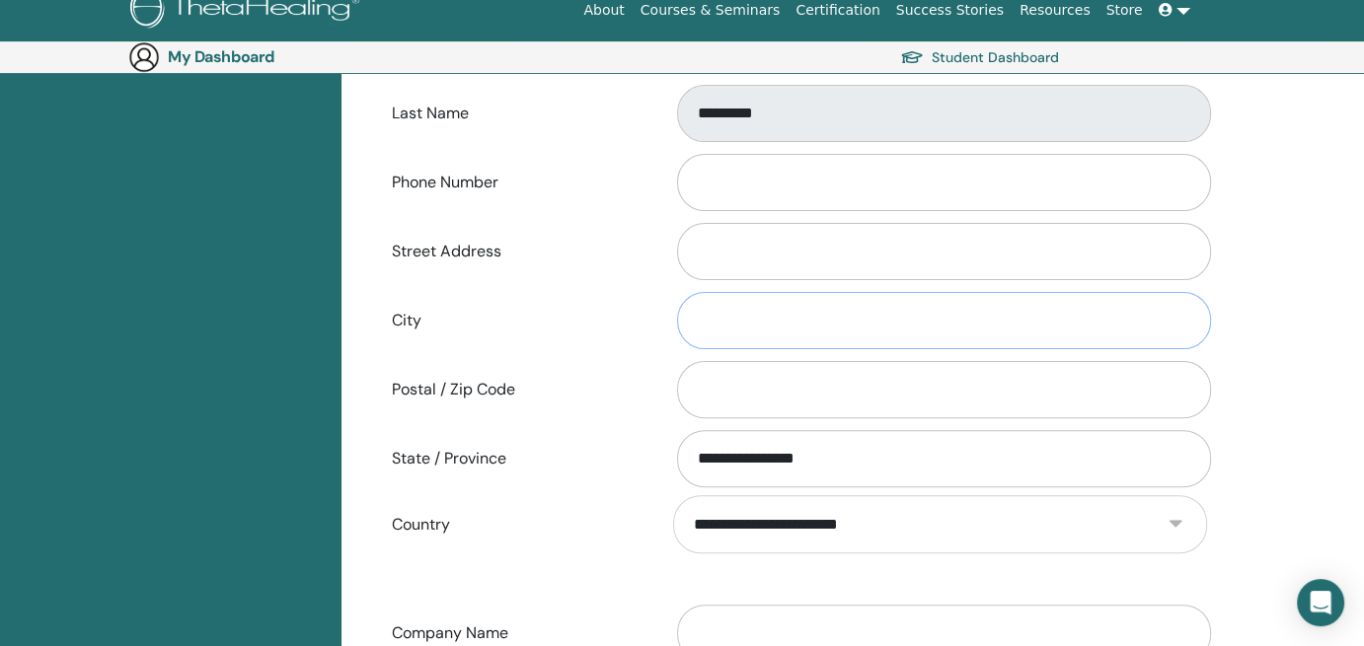
click at [750, 309] on input "City" at bounding box center [944, 320] width 534 height 57
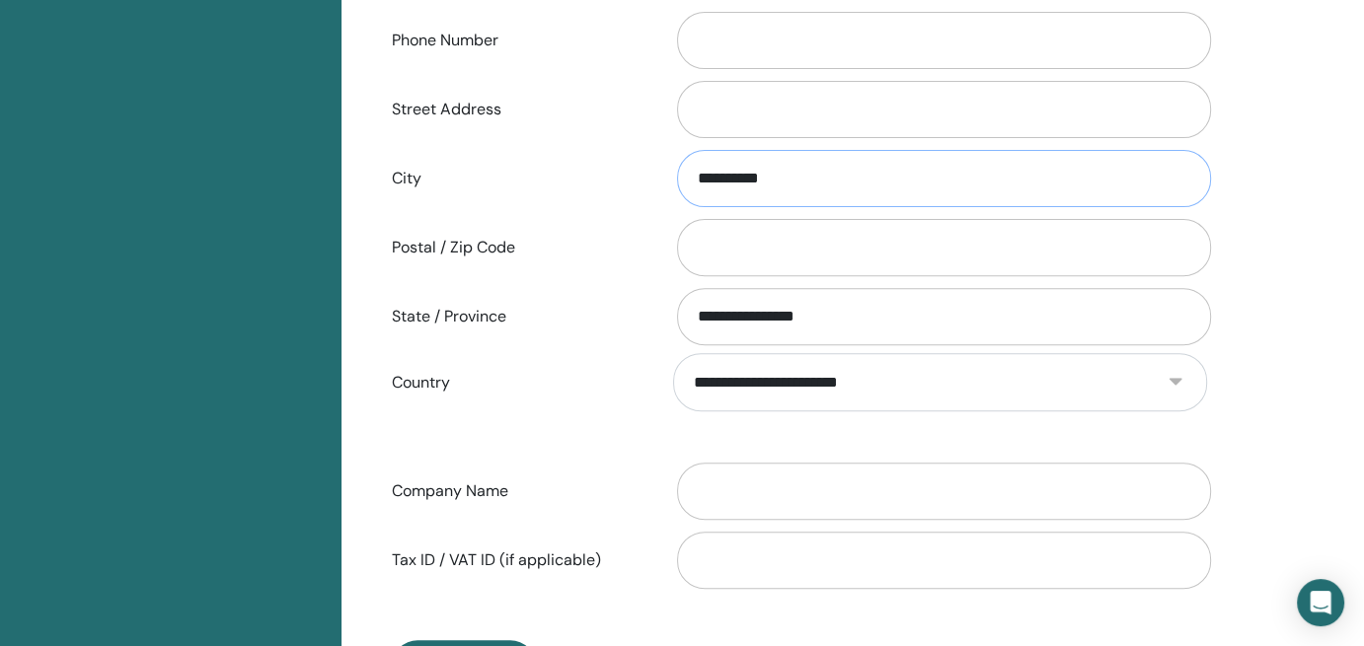
scroll to position [760, 0]
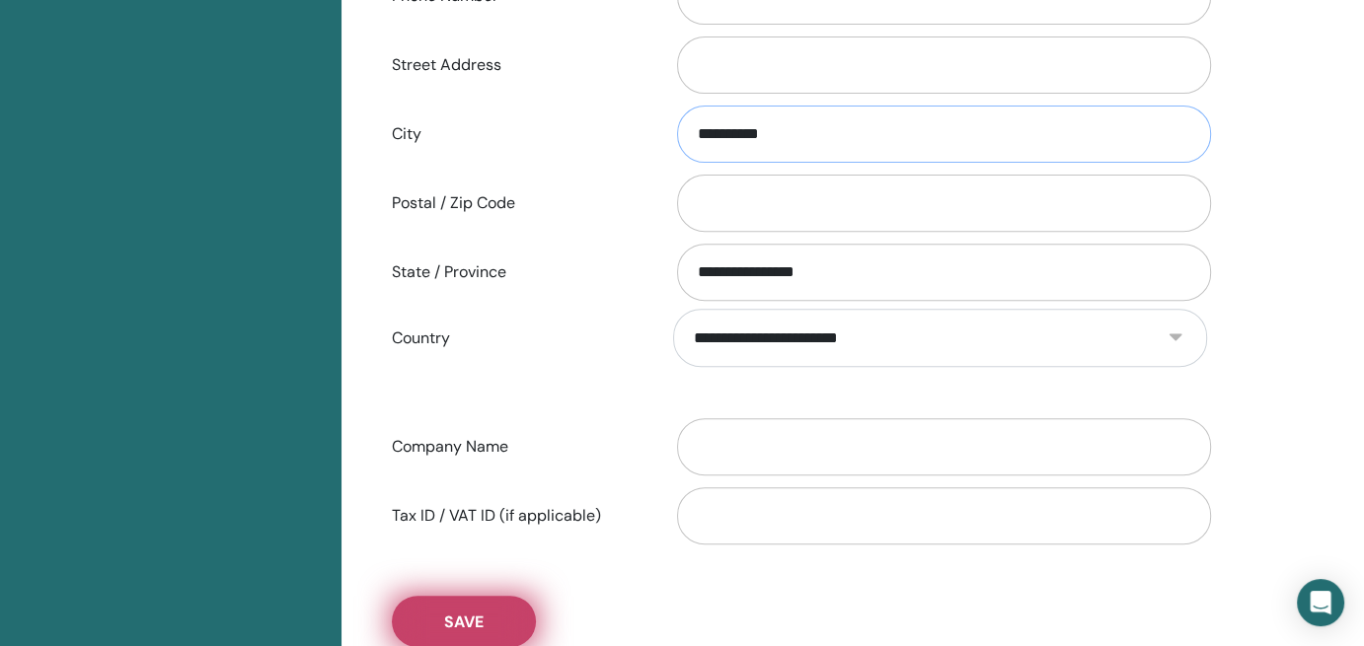
type input "**********"
click at [473, 612] on span "Save" at bounding box center [463, 622] width 39 height 21
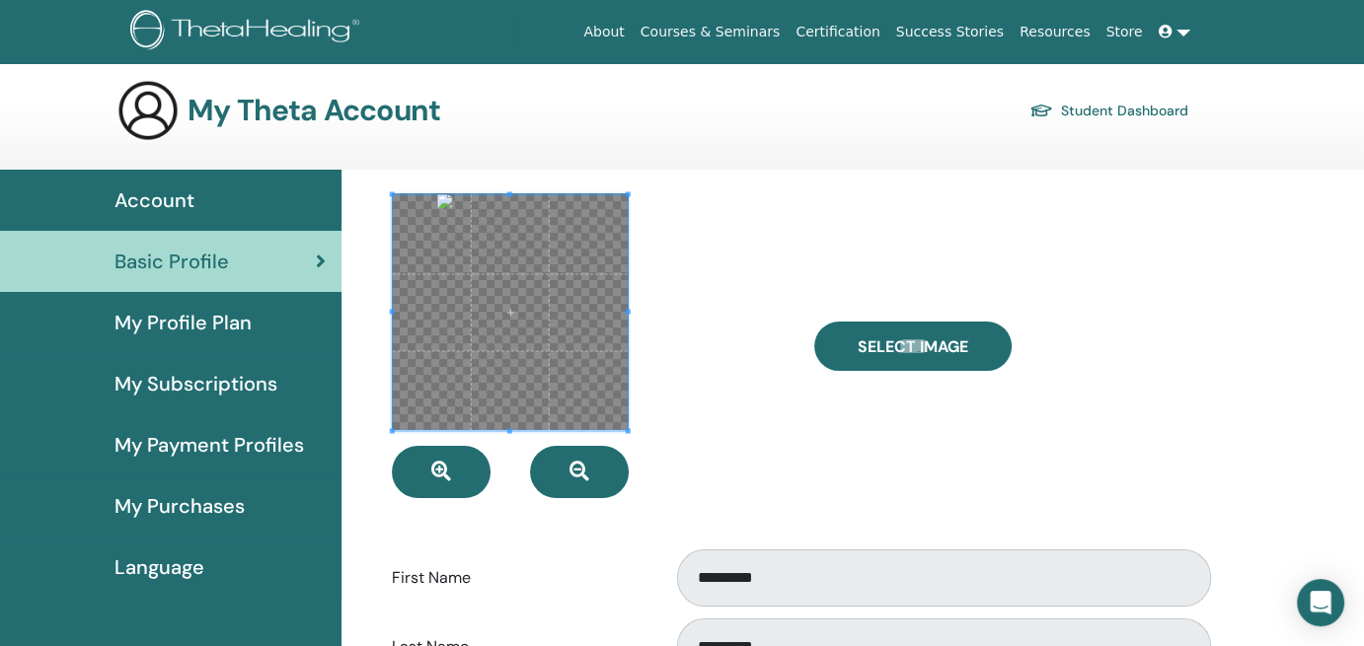
scroll to position [8, 0]
click at [231, 319] on span "My Profile Plan" at bounding box center [182, 323] width 137 height 30
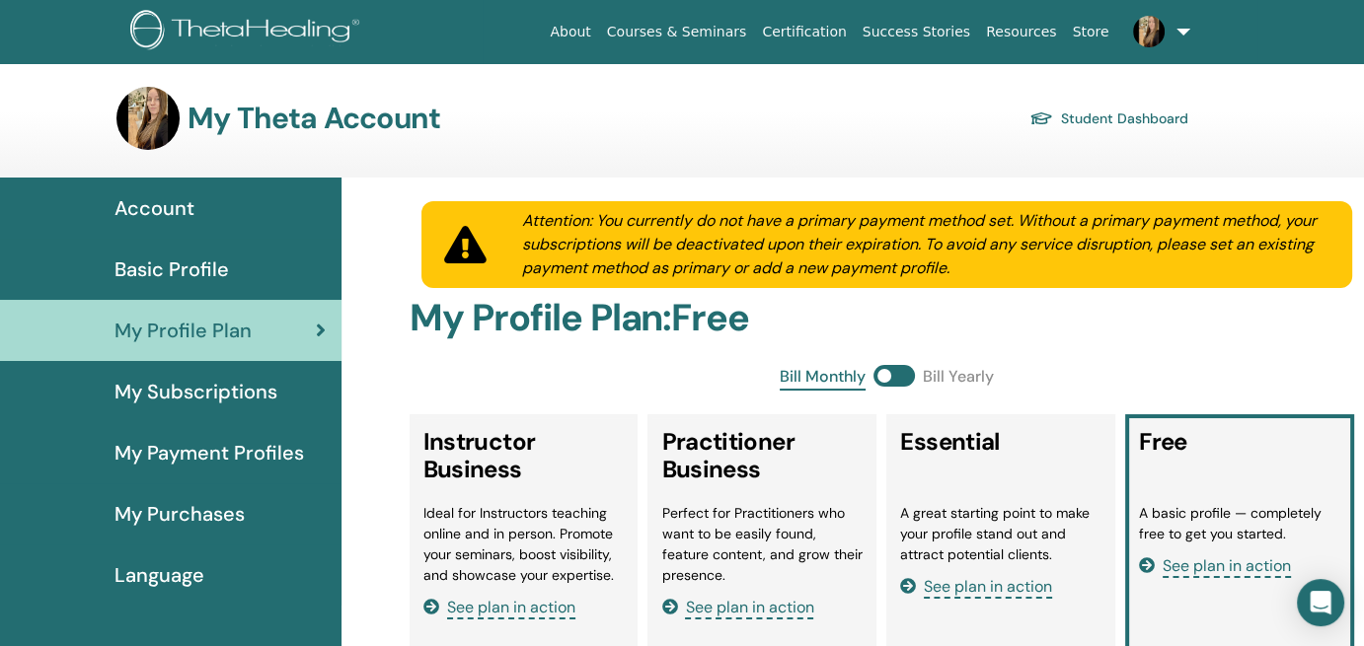
click at [248, 386] on span "My Subscriptions" at bounding box center [195, 392] width 163 height 30
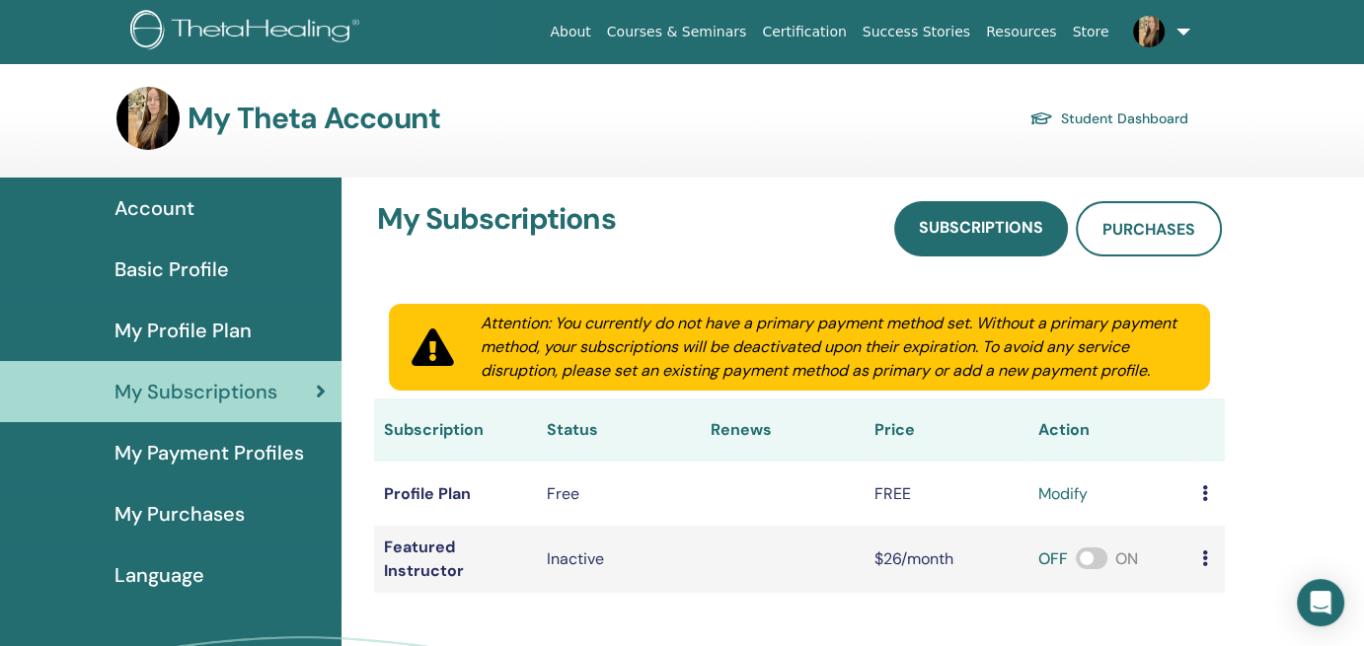
click at [234, 436] on link "My Payment Profiles" at bounding box center [170, 452] width 341 height 61
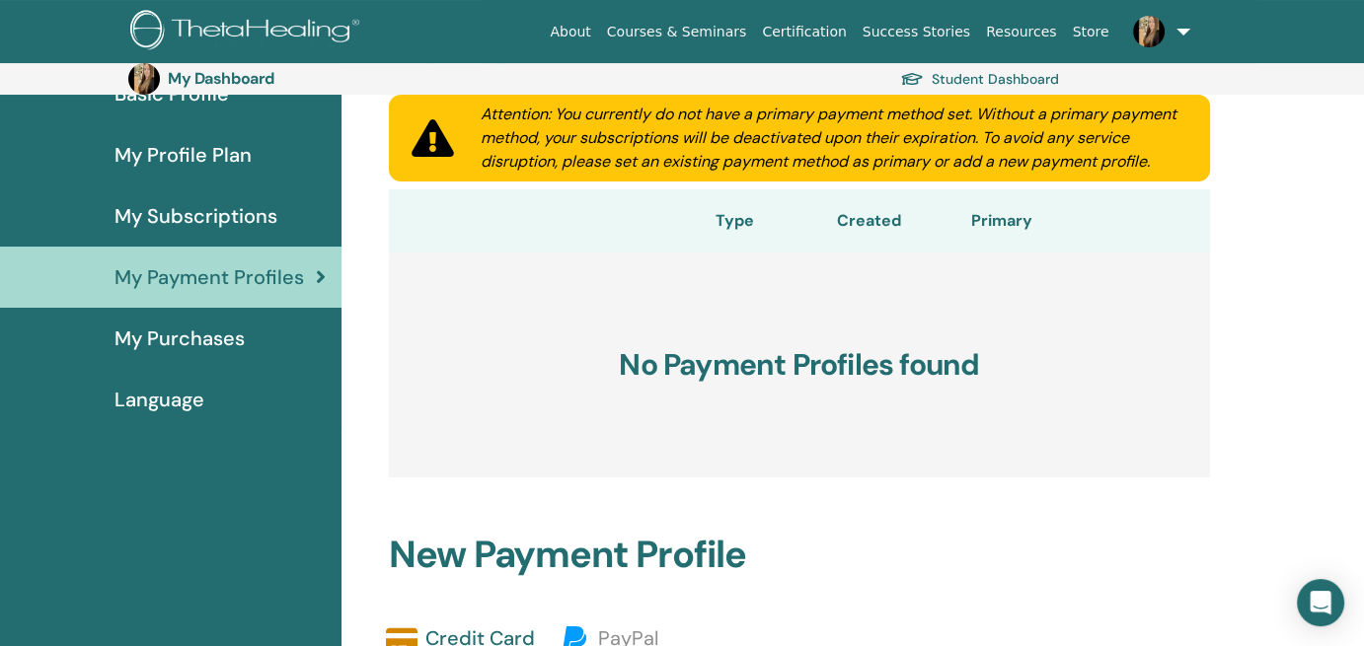
scroll to position [213, 0]
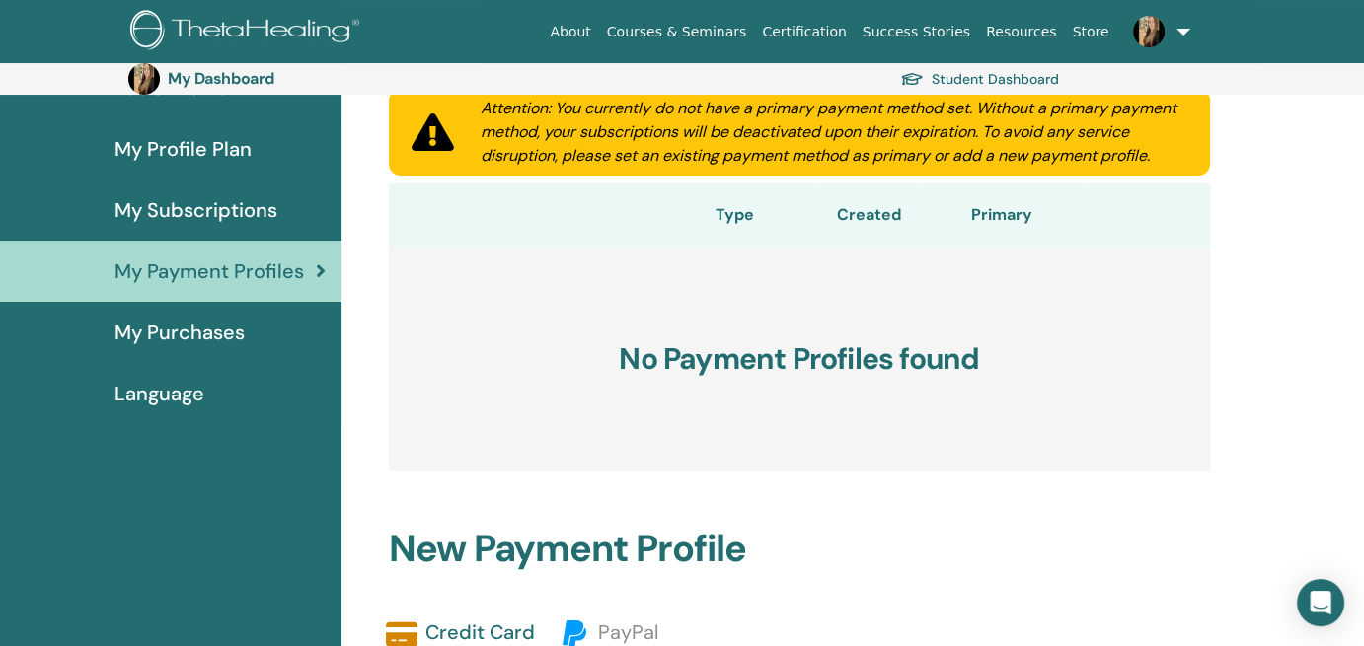
click at [229, 320] on span "My Purchases" at bounding box center [179, 333] width 130 height 30
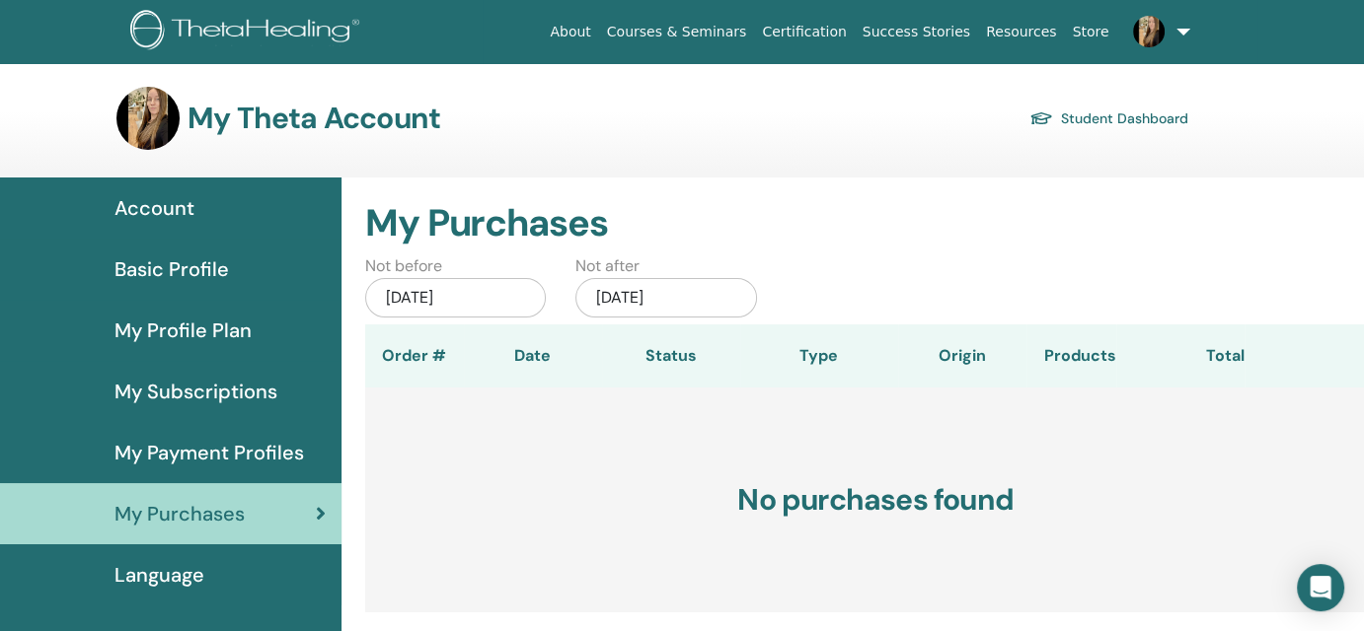
scroll to position [171, 0]
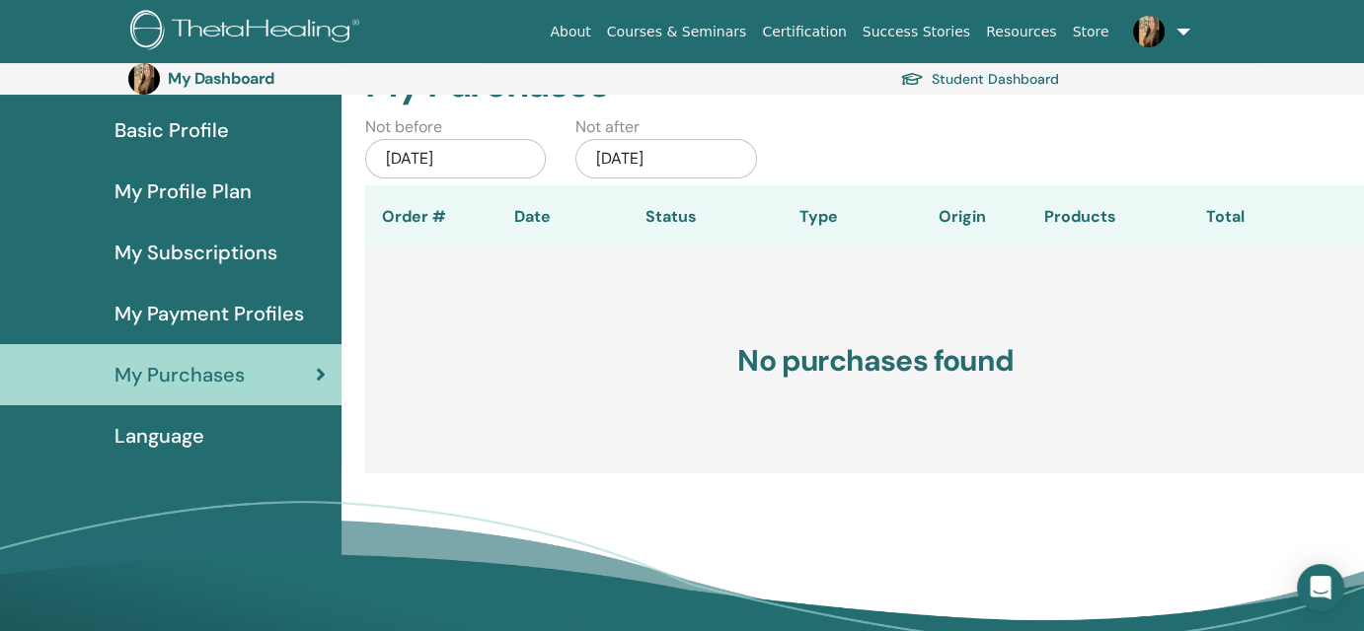
click at [161, 423] on span "Language" at bounding box center [159, 436] width 90 height 30
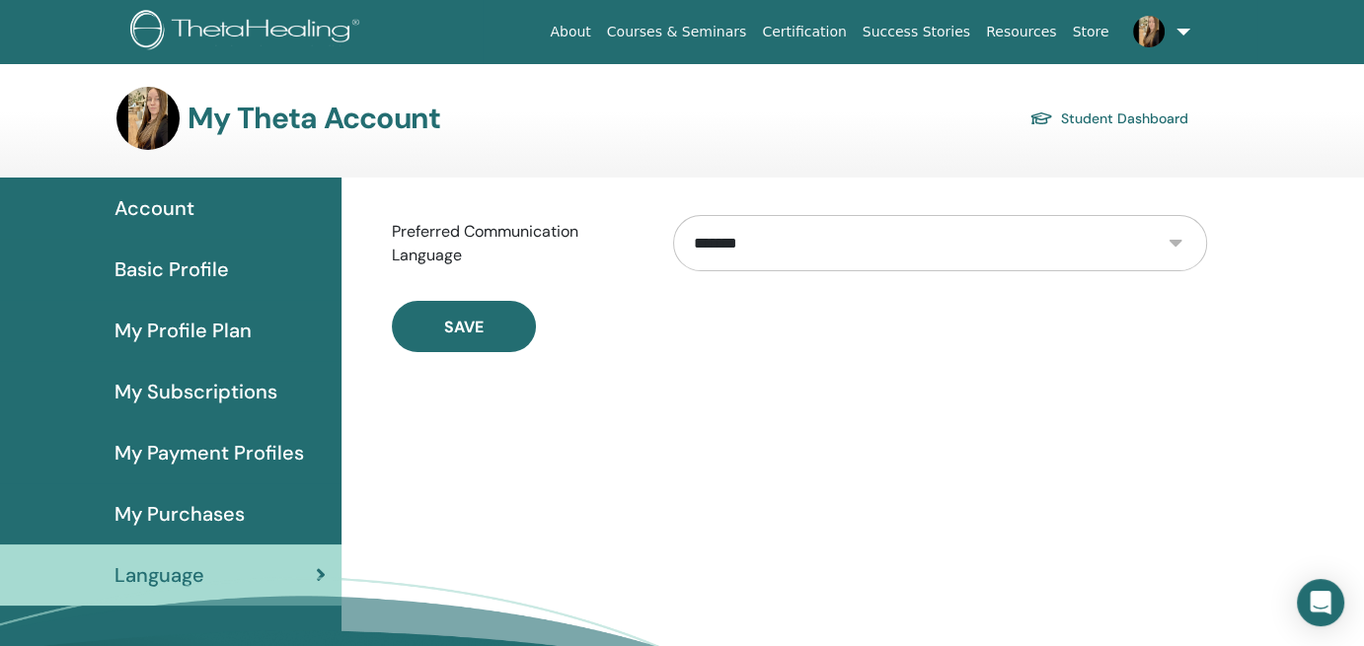
click at [226, 259] on span "Basic Profile" at bounding box center [171, 270] width 114 height 30
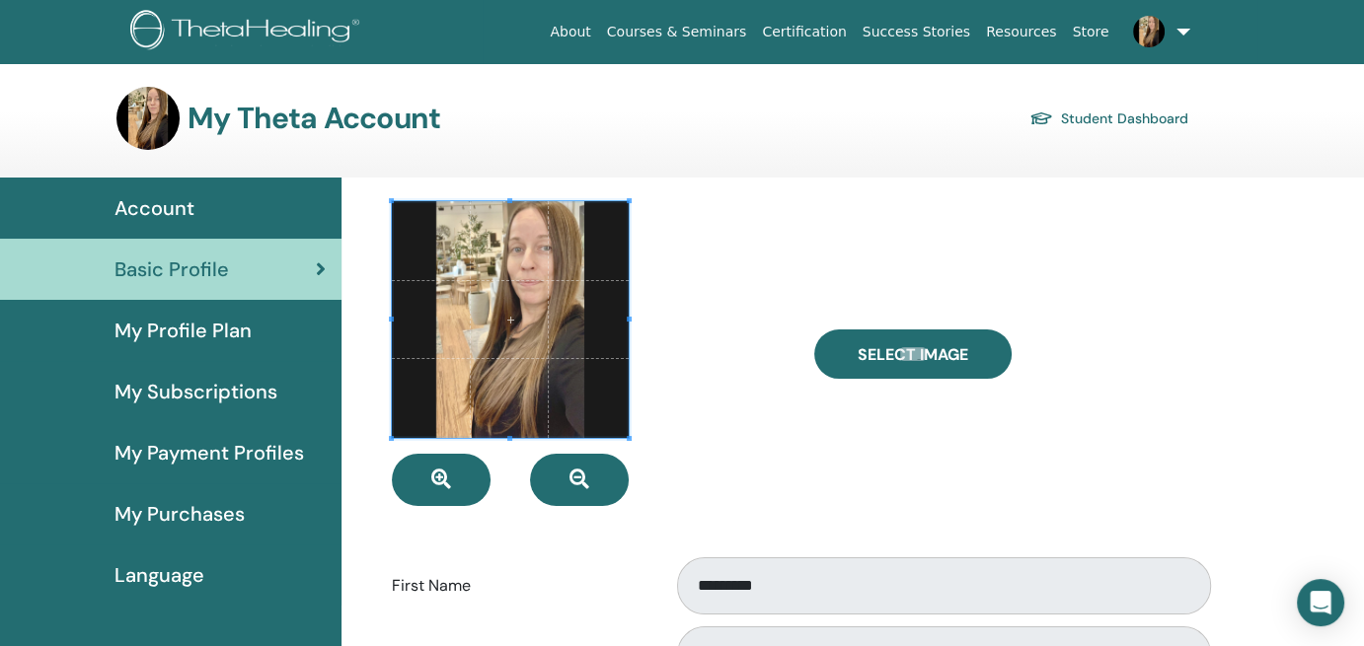
click at [259, 267] on div "Basic Profile" at bounding box center [171, 270] width 310 height 30
click at [163, 208] on span "Account" at bounding box center [154, 208] width 80 height 30
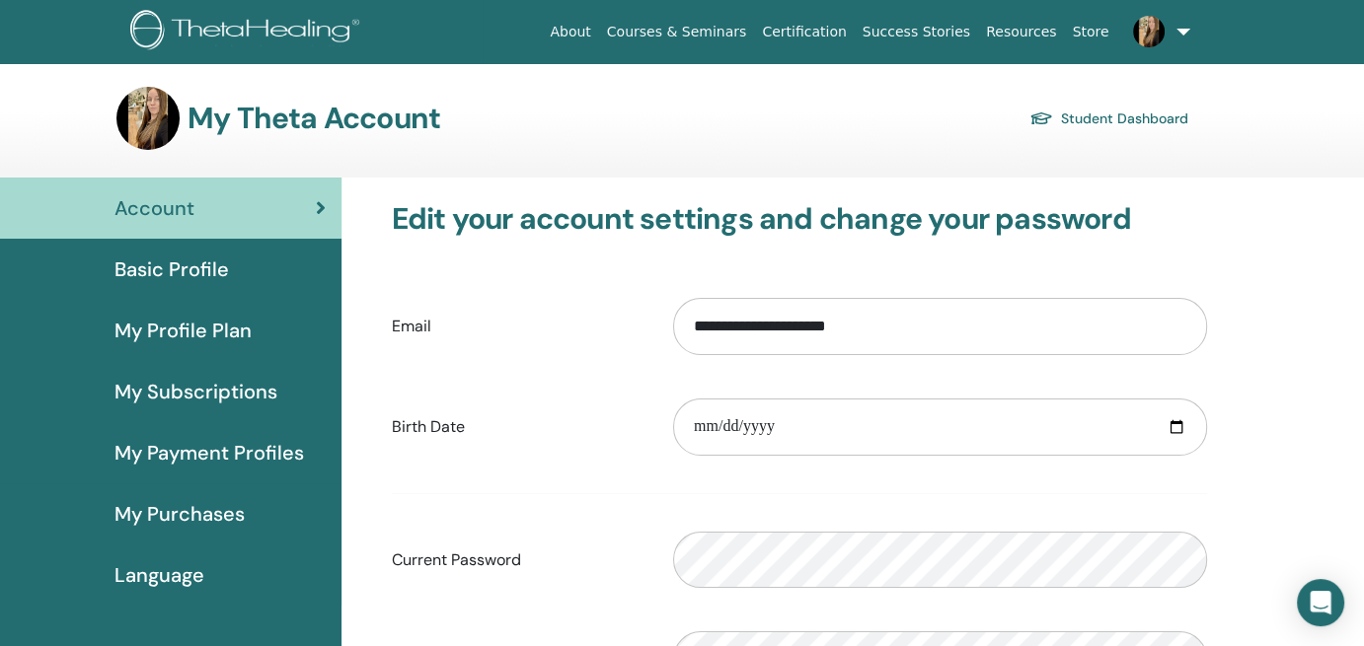
click at [1152, 112] on link "Student Dashboard" at bounding box center [1108, 119] width 159 height 28
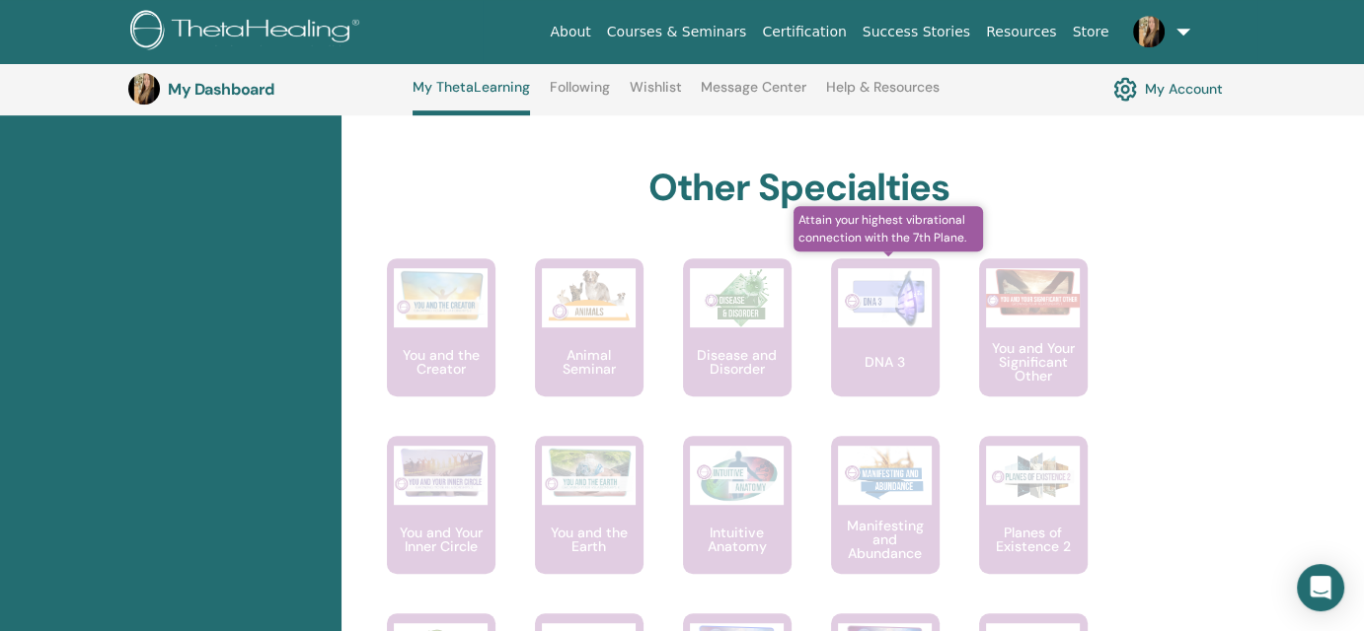
scroll to position [1066, 0]
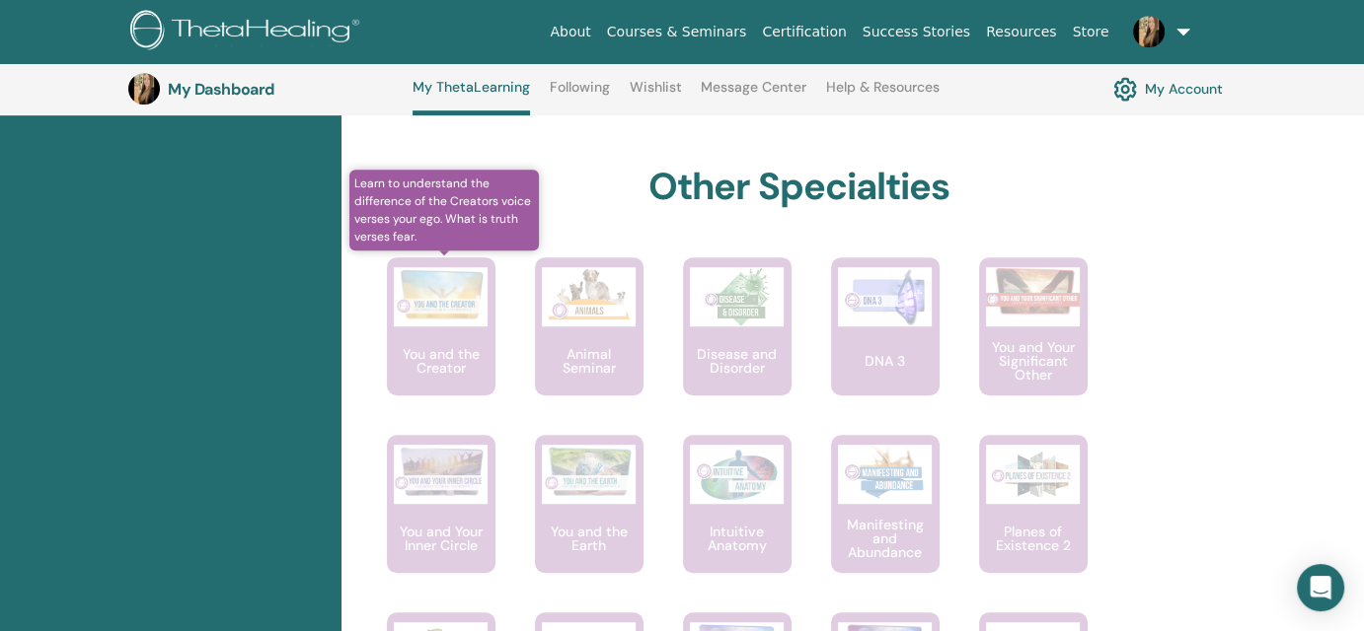
click at [450, 357] on p "You and the Creator" at bounding box center [441, 361] width 109 height 28
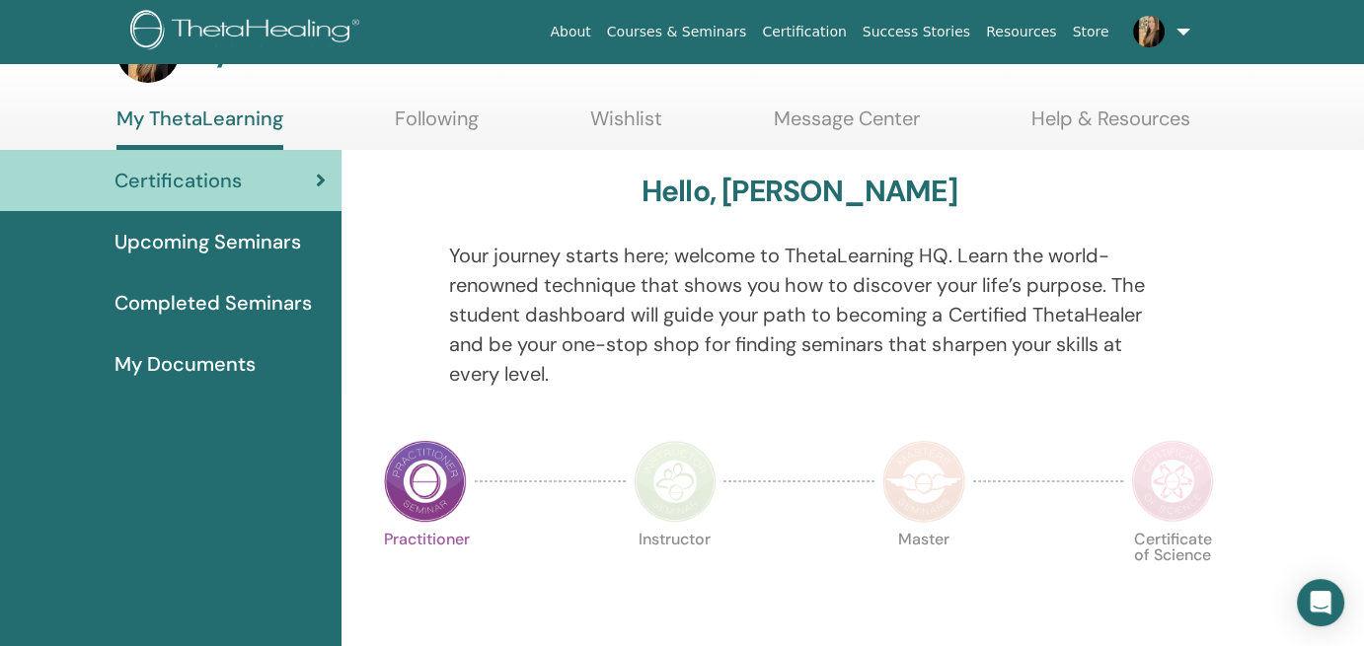
scroll to position [68, 0]
click at [221, 354] on span "My Documents" at bounding box center [184, 363] width 141 height 30
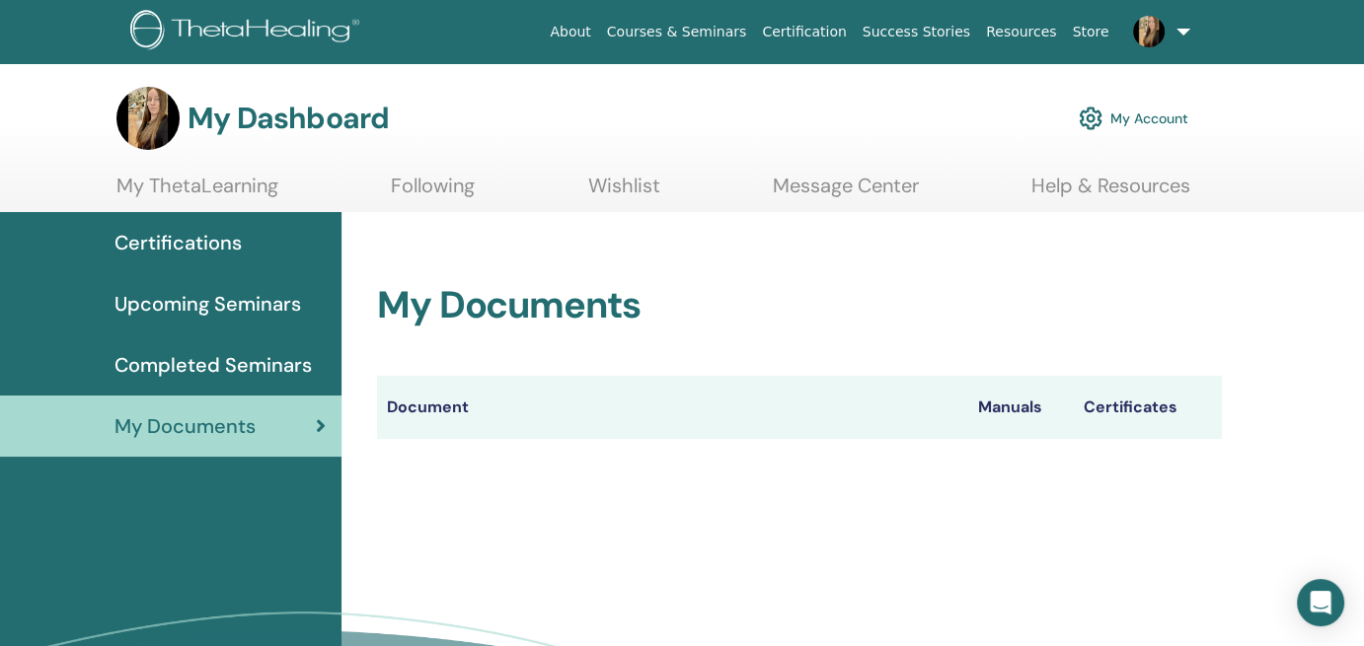
click at [247, 356] on span "Completed Seminars" at bounding box center [212, 365] width 197 height 30
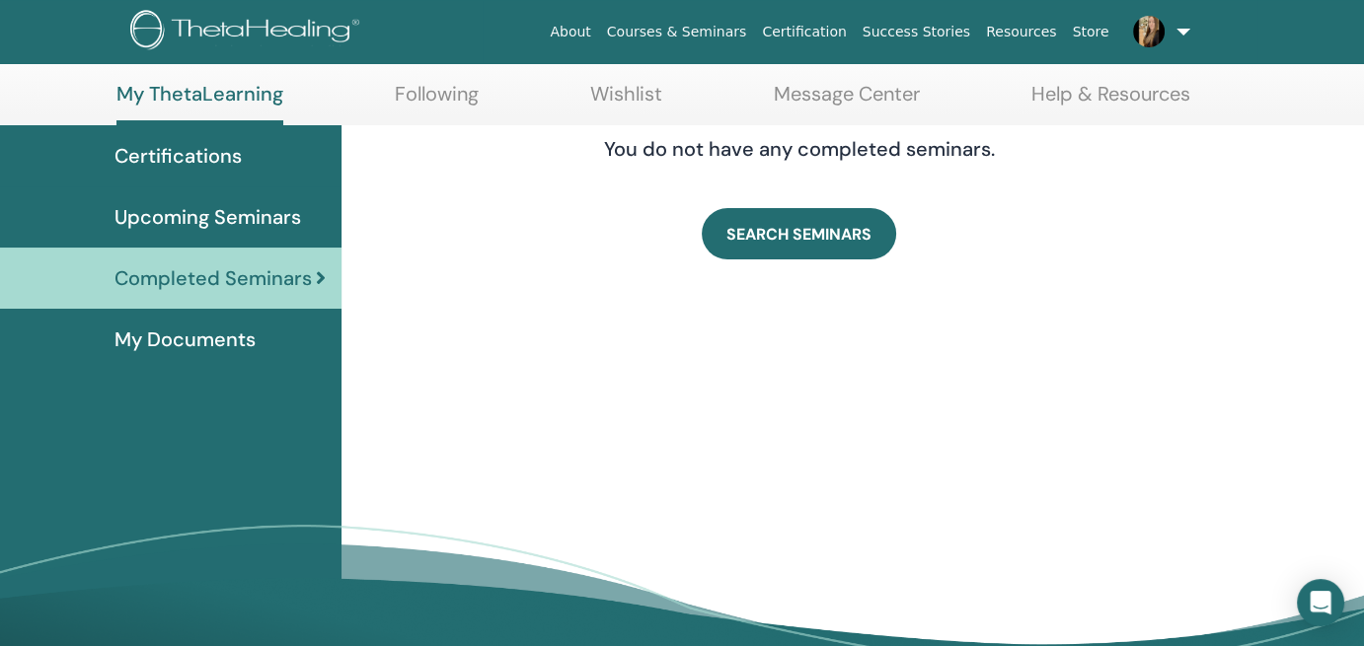
scroll to position [100, 0]
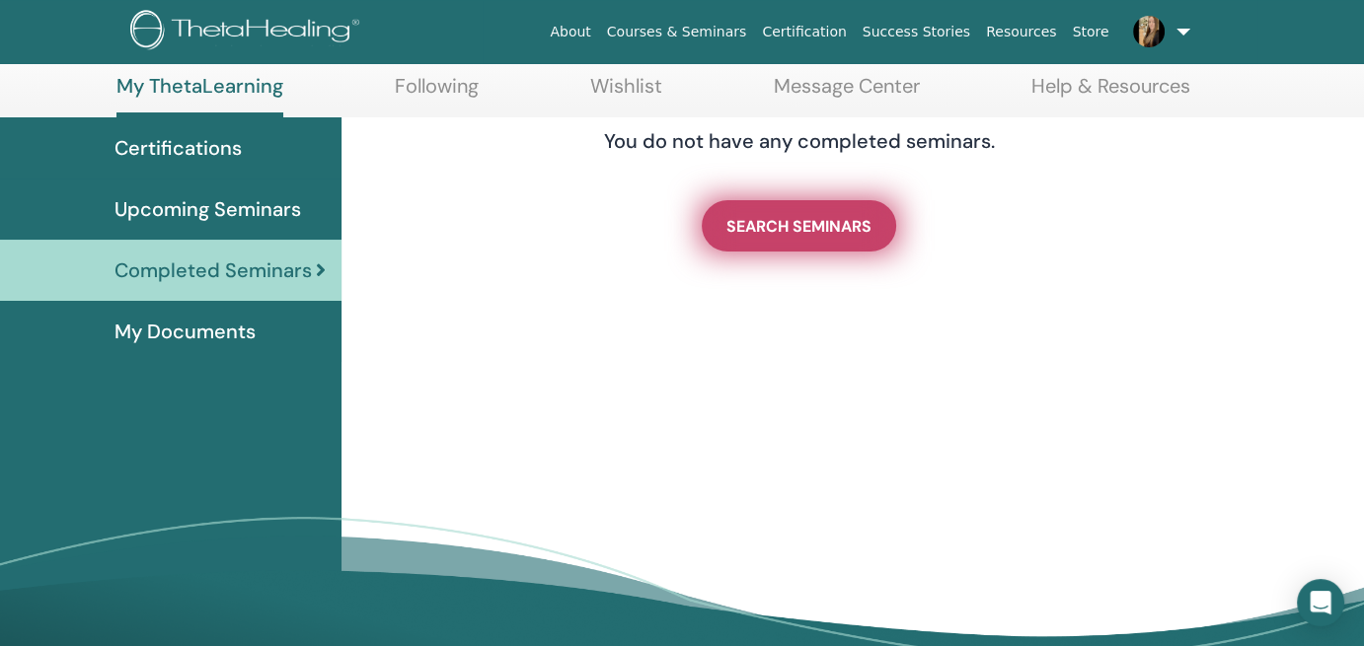
click at [786, 216] on span "SEARCH SEMINARS" at bounding box center [798, 226] width 145 height 21
